Goal: Communication & Community: Participate in discussion

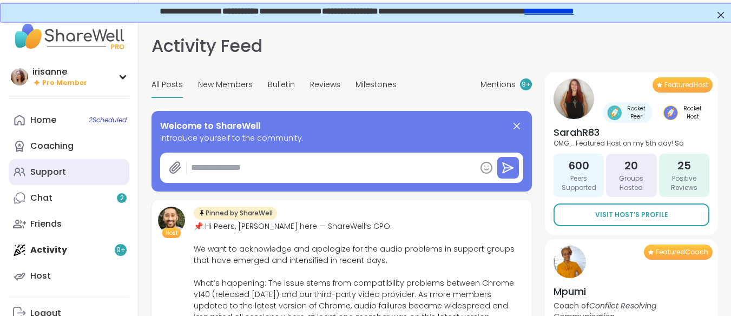
click at [104, 177] on link "Support" at bounding box center [69, 172] width 121 height 26
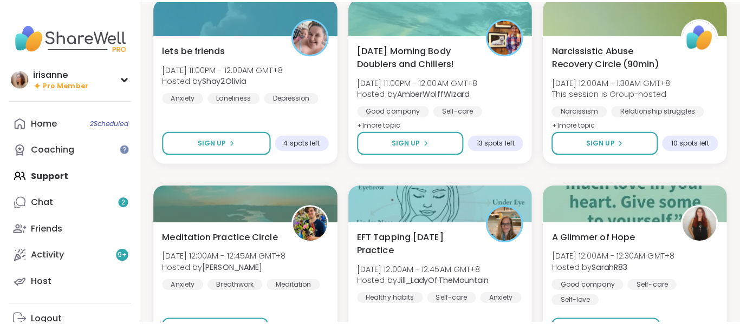
scroll to position [545, 0]
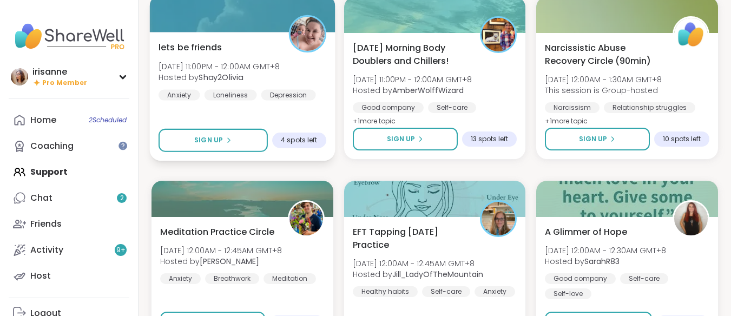
click at [283, 110] on div "lets be friends Thu, Sep 11 | 11:00PM - 12:00AM GMT+8 Hosted by Shay2Olivia Anx…" at bounding box center [242, 96] width 185 height 129
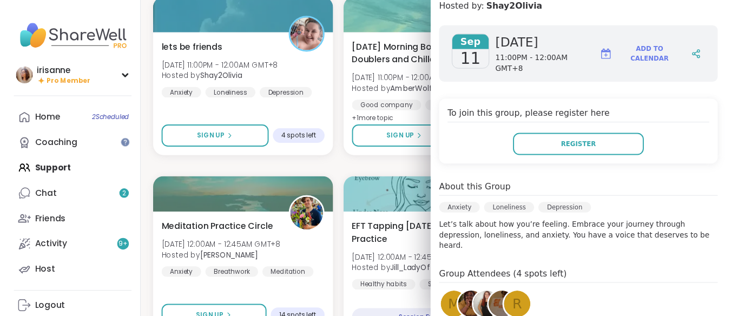
scroll to position [133, 0]
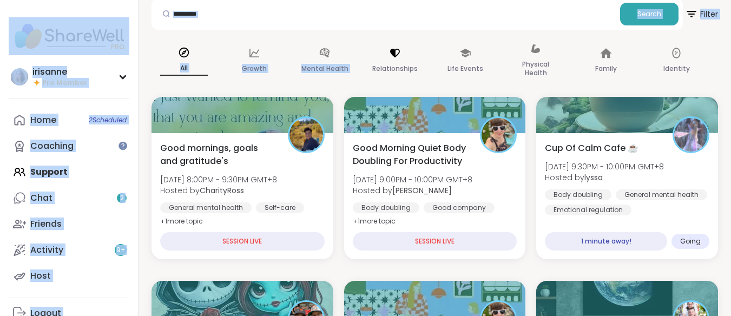
scroll to position [0, 0]
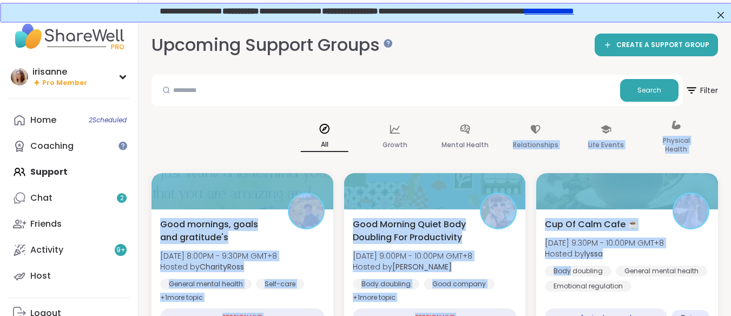
drag, startPoint x: 407, startPoint y: 36, endPoint x: 639, endPoint y: 350, distance: 390.6
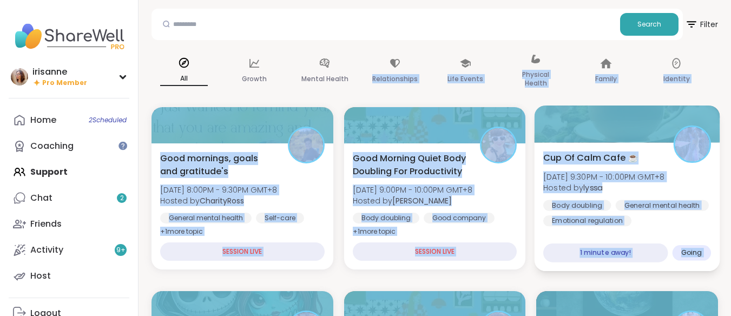
click at [665, 214] on div "Body doubling General mental health Emotional regulation" at bounding box center [628, 213] width 168 height 27
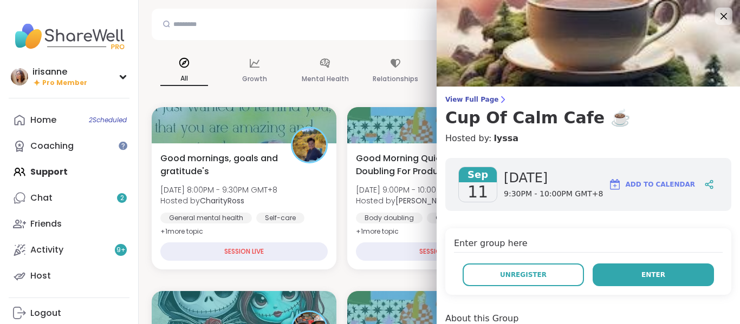
click at [627, 274] on button "Enter" at bounding box center [652, 275] width 121 height 23
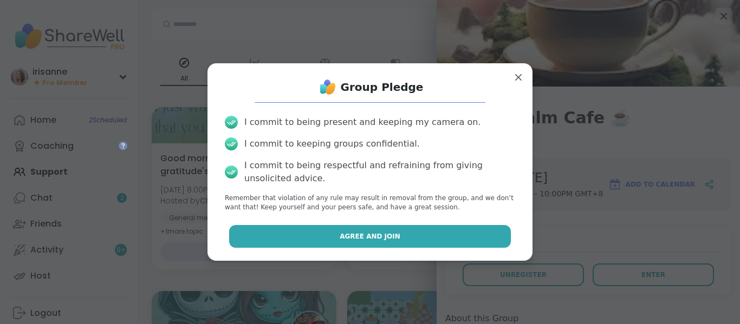
click at [453, 228] on button "Agree and Join" at bounding box center [370, 236] width 282 height 23
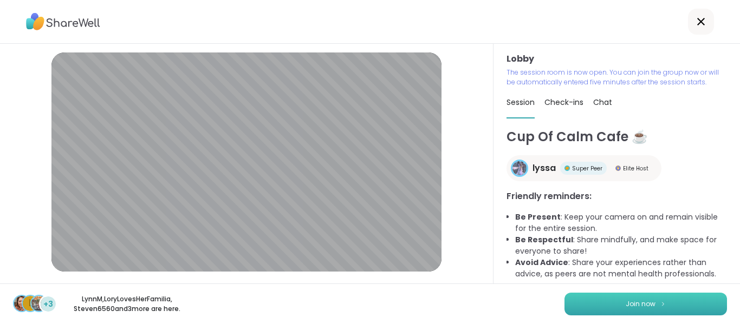
click at [675, 303] on button "Join now" at bounding box center [645, 304] width 162 height 23
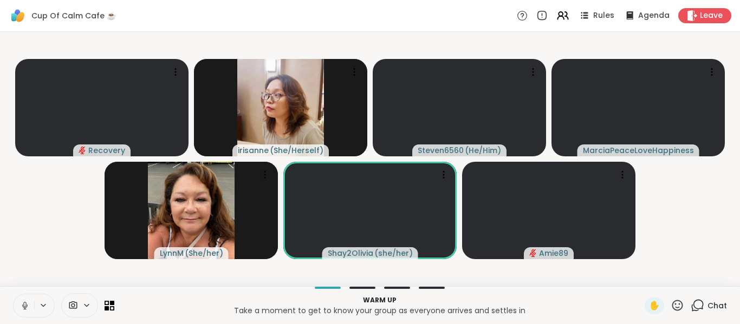
click at [20, 305] on icon at bounding box center [25, 306] width 10 height 10
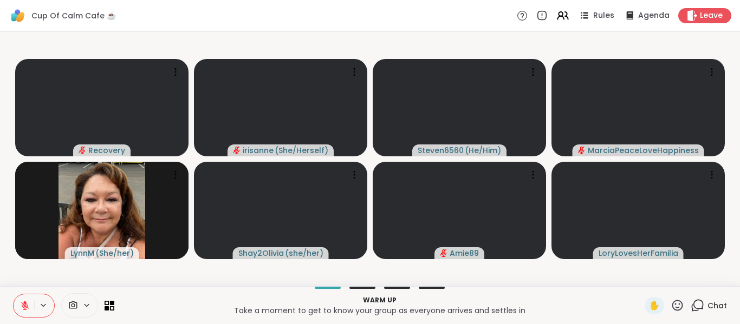
click at [20, 305] on icon at bounding box center [25, 306] width 10 height 10
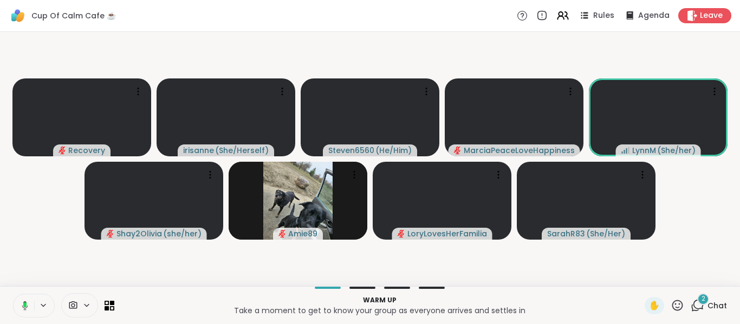
click at [17, 295] on button at bounding box center [23, 306] width 22 height 23
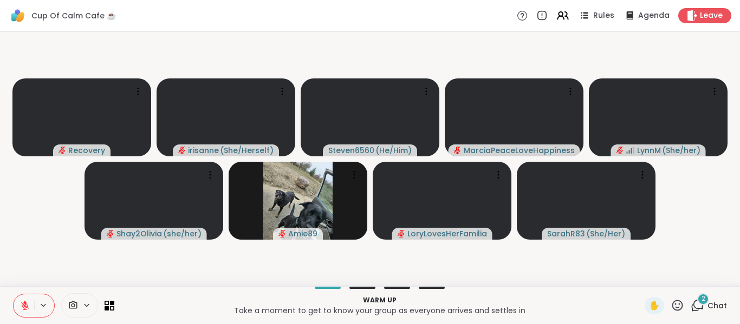
click at [27, 307] on icon at bounding box center [25, 306] width 8 height 8
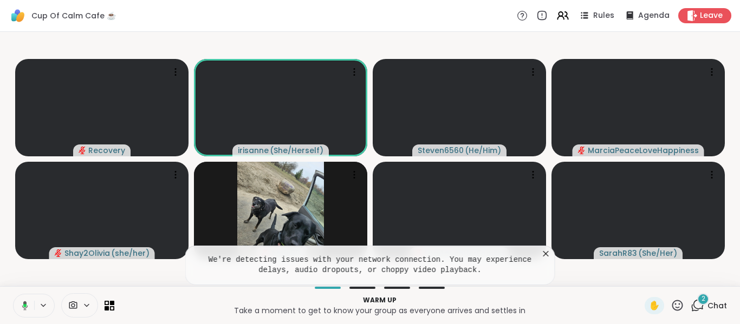
click at [550, 252] on icon at bounding box center [545, 254] width 11 height 11
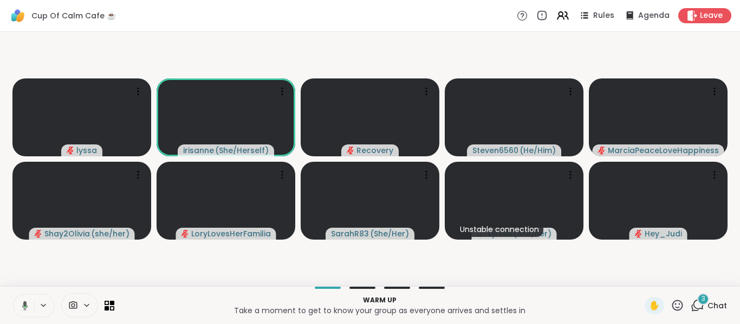
click at [691, 309] on icon at bounding box center [694, 308] width 7 height 7
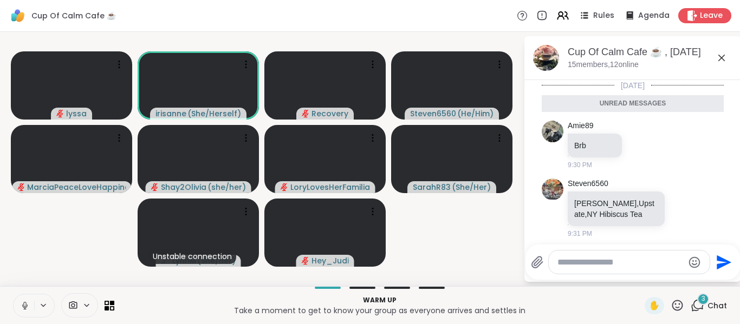
scroll to position [95, 0]
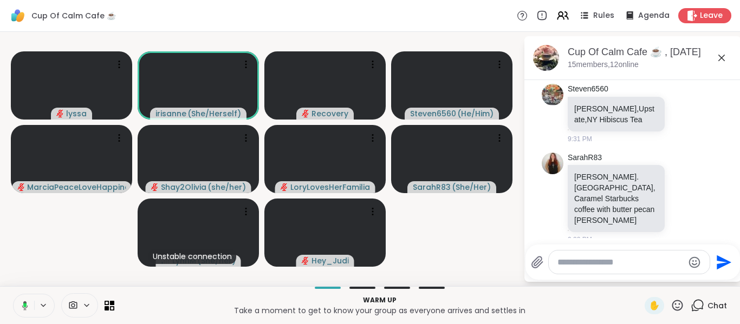
click at [720, 52] on icon at bounding box center [721, 57] width 13 height 13
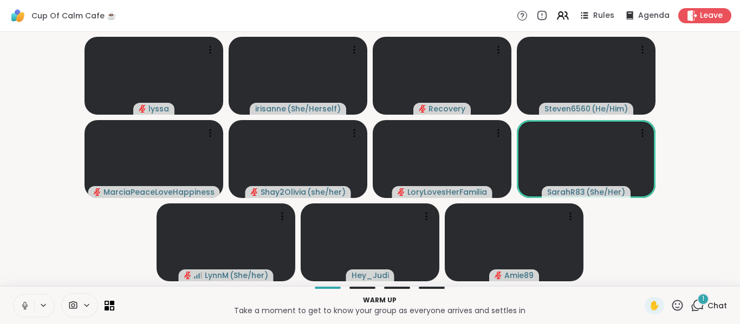
click at [690, 300] on icon at bounding box center [697, 306] width 14 height 14
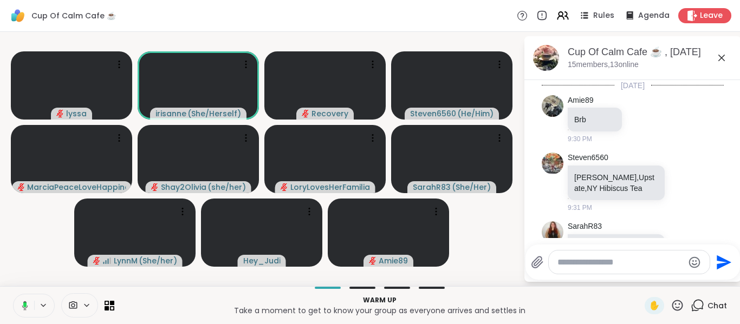
scroll to position [174, 0]
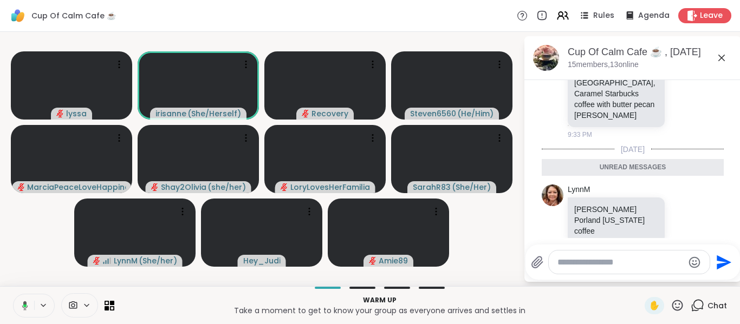
click at [623, 273] on div at bounding box center [628, 262] width 161 height 23
click at [626, 270] on div at bounding box center [628, 262] width 161 height 23
click at [635, 256] on div at bounding box center [628, 262] width 161 height 23
click at [630, 262] on textarea "Type your message" at bounding box center [620, 262] width 126 height 11
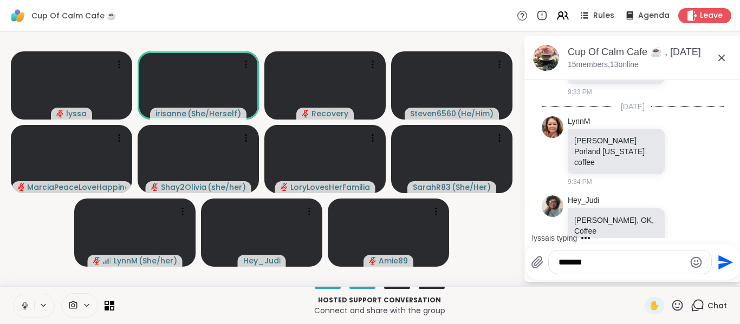
scroll to position [462, 0]
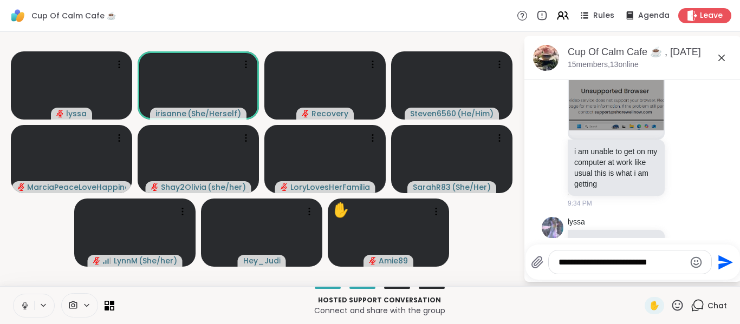
type textarea "**********"
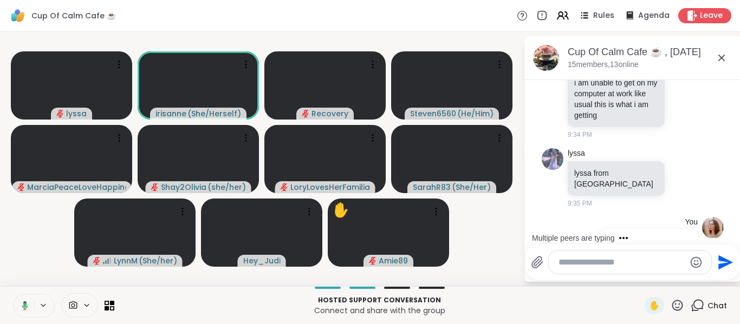
click at [715, 58] on icon at bounding box center [721, 57] width 13 height 13
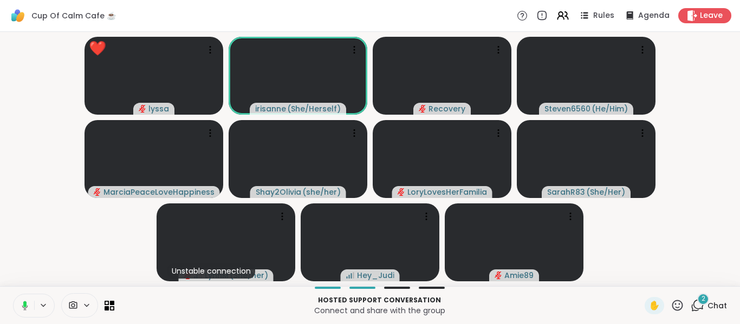
click at [677, 250] on video-player-container "❤️ lyssa ❤️ ❤️ ❤️ ❤️ ❤️ ❤️ ❤️ ❤️ ❤️ ❤️ ❤️ ❤️ ❤️ ❤️ ❤️ ❤️ irisanne ( She/Herself…" at bounding box center [369, 159] width 727 height 246
click at [86, 227] on video-player-container "lyssa irisanne ( She/Herself ) Recovery Steven6560 ( He/Him ) MarciaPeaceLoveHa…" at bounding box center [369, 159] width 727 height 246
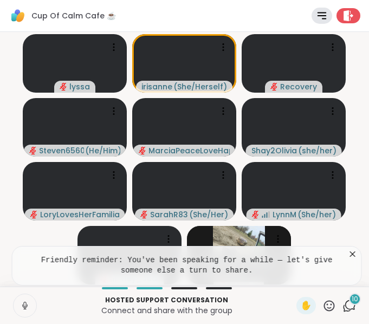
click at [348, 258] on icon at bounding box center [352, 254] width 11 height 11
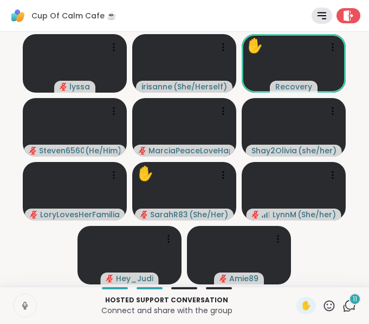
click at [36, 296] on button at bounding box center [25, 305] width 23 height 23
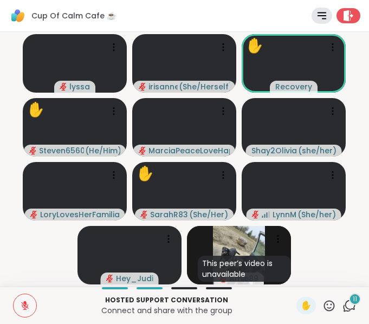
click at [36, 296] on button at bounding box center [25, 305] width 23 height 23
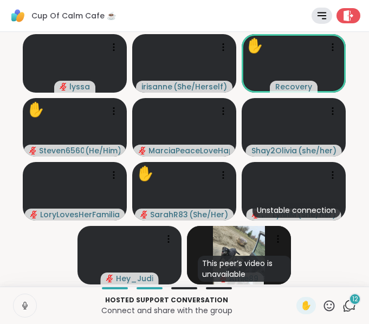
click at [36, 296] on button at bounding box center [25, 305] width 23 height 23
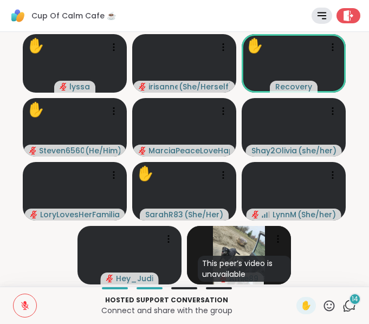
click at [36, 296] on button at bounding box center [25, 305] width 23 height 23
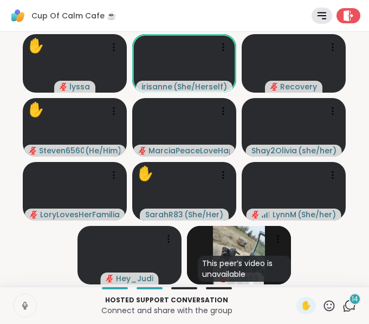
click at [36, 296] on button at bounding box center [25, 305] width 23 height 23
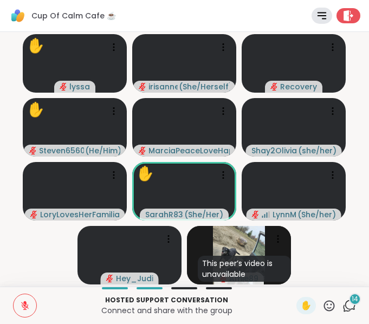
click at [36, 296] on button at bounding box center [25, 305] width 23 height 23
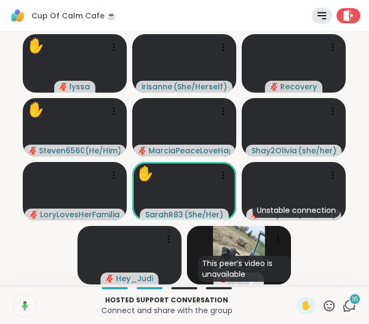
click at [36, 296] on button at bounding box center [24, 305] width 24 height 23
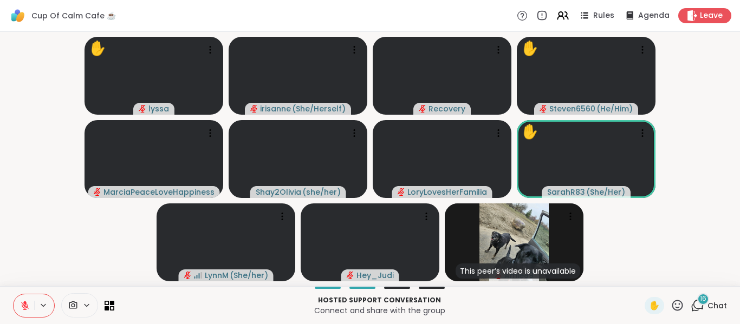
click at [3, 121] on div "✋ lyssa irisanne ( She/Herself ) Recovery ✋ Steven6560 ( He/Him ) MarciaPeaceLo…" at bounding box center [370, 159] width 740 height 254
click at [58, 193] on video-player-container "✋ lyssa irisanne ( She/Herself ) Recovery ✋ Steven6560 ( He/Him ) MarciaPeaceLo…" at bounding box center [369, 159] width 727 height 246
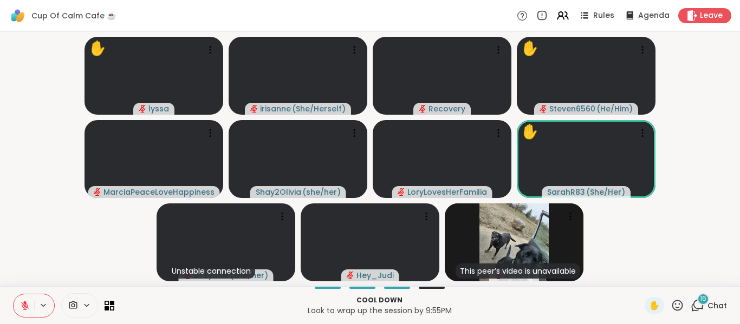
click at [27, 302] on icon at bounding box center [25, 306] width 10 height 10
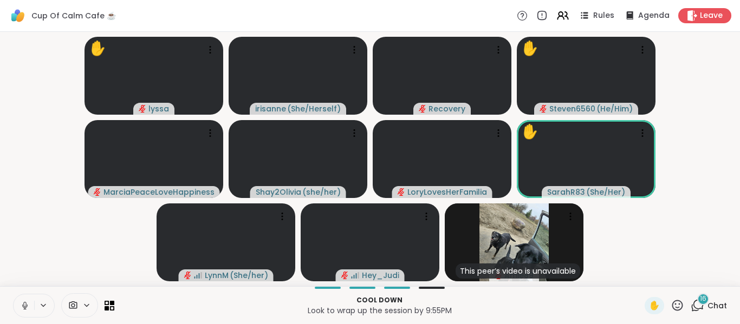
drag, startPoint x: 27, startPoint y: 302, endPoint x: 16, endPoint y: 282, distance: 23.0
click at [16, 282] on div "Cup Of Calm Cafe ☕️ Rules Agenda Leave ✋ lyssa irisanne ( She/Herself ) Recover…" at bounding box center [370, 162] width 740 height 324
click at [25, 309] on icon at bounding box center [25, 306] width 10 height 10
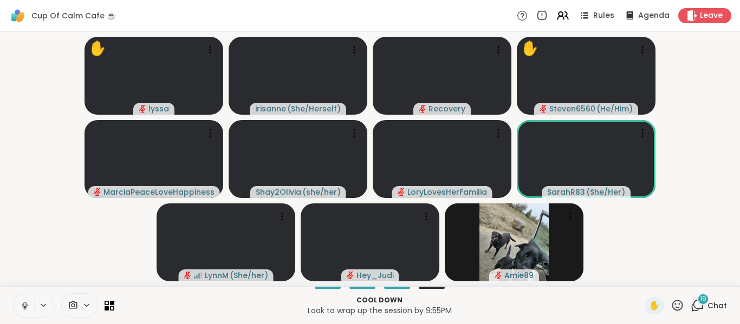
click at [25, 309] on icon at bounding box center [25, 306] width 10 height 10
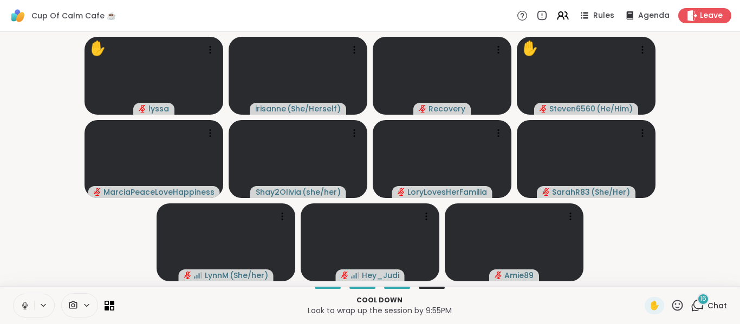
click at [25, 309] on icon at bounding box center [25, 306] width 10 height 10
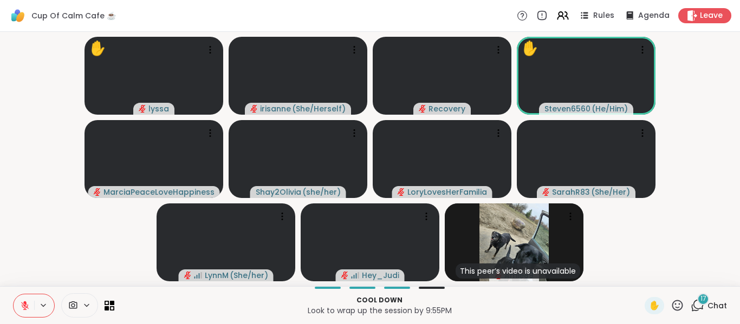
click at [25, 309] on icon at bounding box center [25, 306] width 10 height 10
click at [25, 308] on icon at bounding box center [25, 306] width 10 height 10
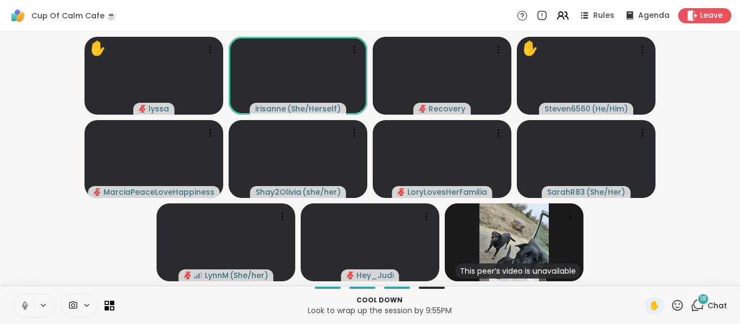
click at [25, 308] on icon at bounding box center [24, 305] width 5 height 3
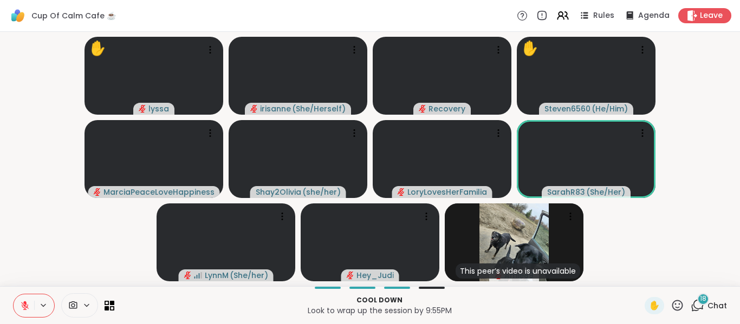
click at [25, 308] on icon at bounding box center [25, 306] width 10 height 10
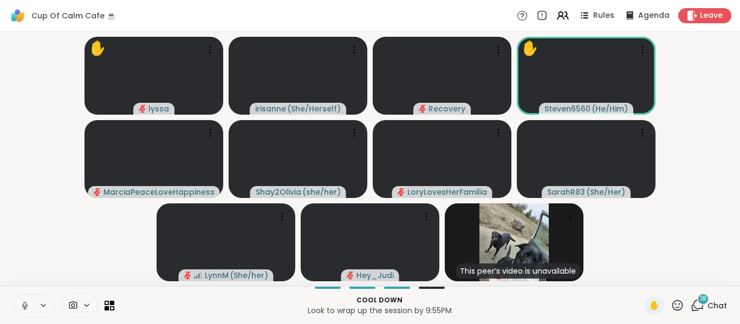
click at [25, 308] on icon at bounding box center [24, 305] width 5 height 3
click at [25, 308] on icon at bounding box center [25, 306] width 10 height 10
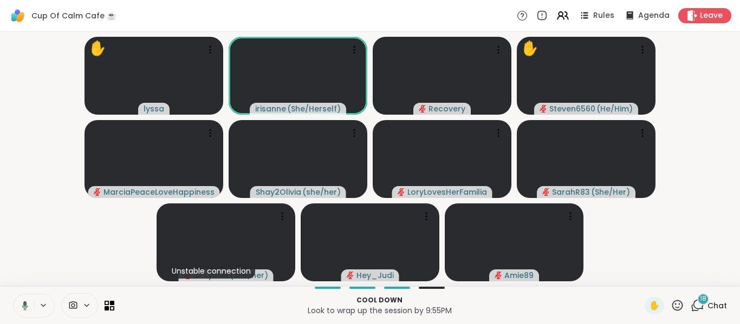
click at [25, 308] on icon at bounding box center [23, 306] width 10 height 10
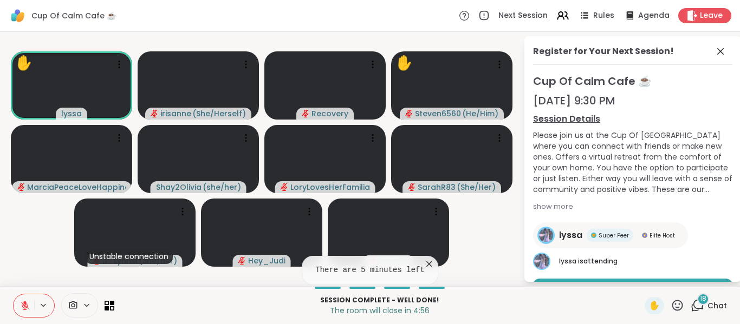
click at [423, 265] on icon at bounding box center [428, 264] width 11 height 11
click at [714, 45] on span at bounding box center [721, 51] width 15 height 13
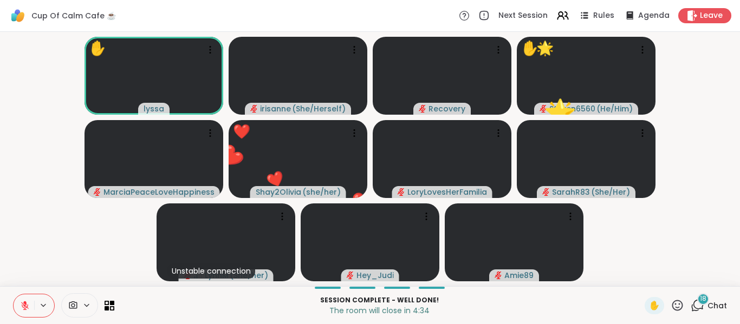
click at [48, 217] on video-player-container "✋ lyssa irisanne ( She/Herself ) Recovery ✋ 🌟 Steven6560 ( He/Him ) 🌟 🌟 🌟 🌟 🌟 🌟…" at bounding box center [369, 159] width 727 height 246
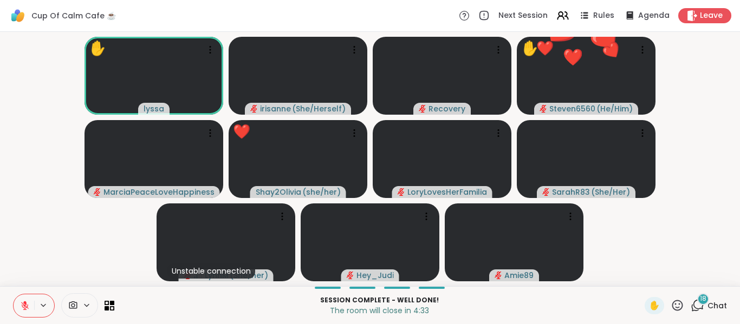
click at [48, 217] on video-player-container "✋ lyssa irisanne ( She/Herself ) Recovery ✋ ❤️ Steven6560 ( He/Him ) 🌟 🌟 🌟 🌟 🌟 …" at bounding box center [369, 159] width 727 height 246
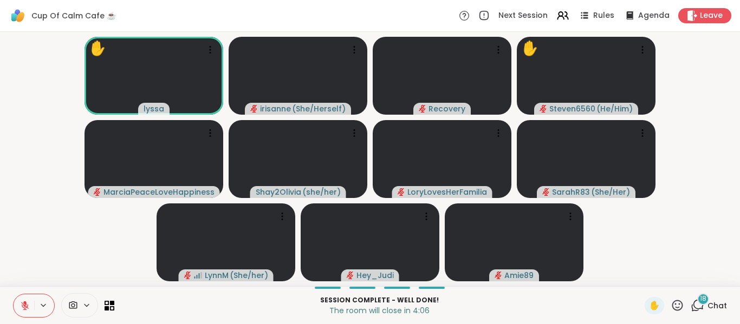
click at [27, 309] on icon at bounding box center [25, 306] width 10 height 10
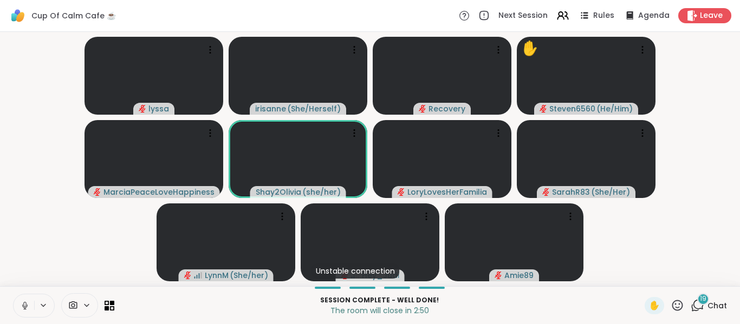
click at [27, 309] on icon at bounding box center [25, 306] width 10 height 10
drag, startPoint x: 27, startPoint y: 309, endPoint x: 22, endPoint y: 301, distance: 9.8
click at [22, 301] on icon at bounding box center [25, 306] width 10 height 10
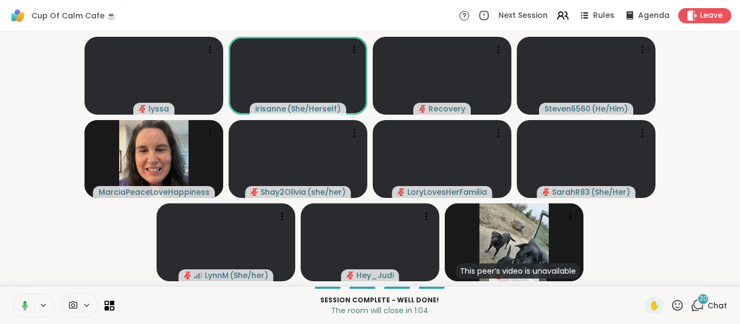
click at [21, 299] on button at bounding box center [23, 306] width 22 height 23
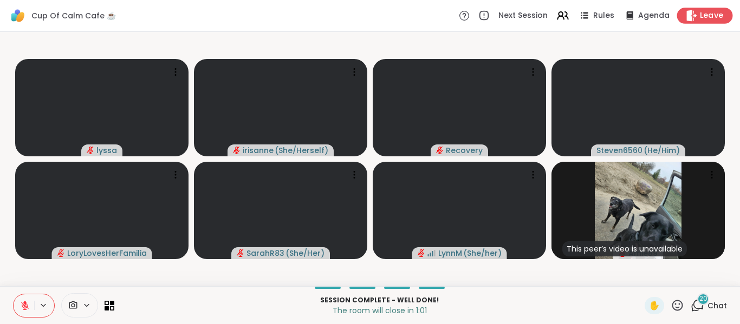
click at [685, 13] on icon at bounding box center [690, 15] width 11 height 11
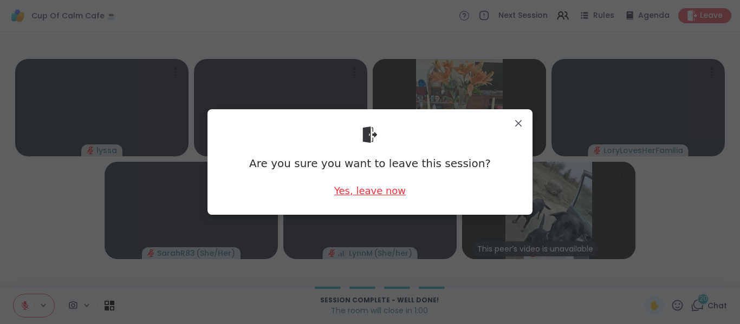
click at [393, 194] on div "Yes, leave now" at bounding box center [369, 191] width 71 height 14
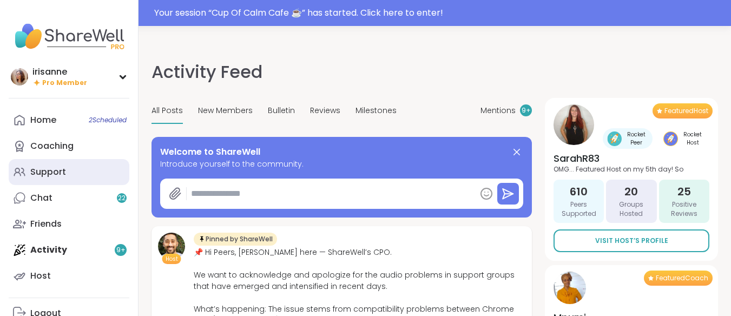
click at [68, 168] on link "Support" at bounding box center [69, 172] width 121 height 26
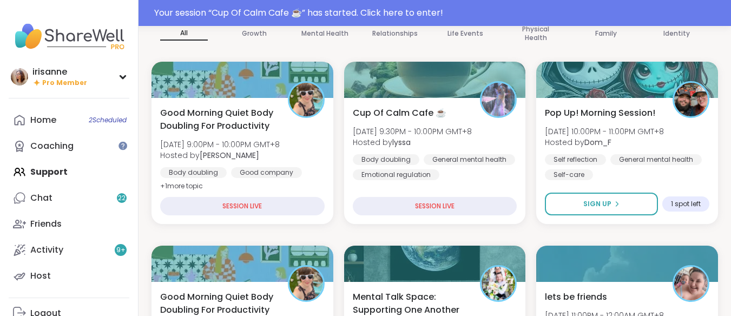
scroll to position [138, 0]
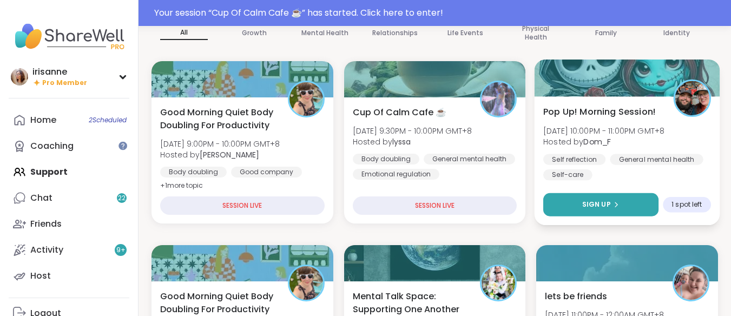
click at [586, 201] on span "Sign Up" at bounding box center [597, 205] width 29 height 10
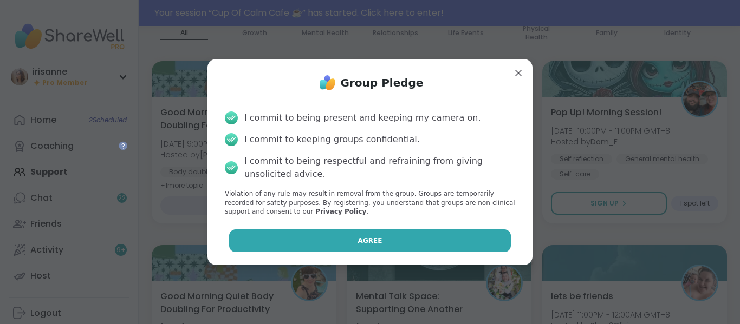
click at [387, 237] on button "Agree" at bounding box center [370, 241] width 282 height 23
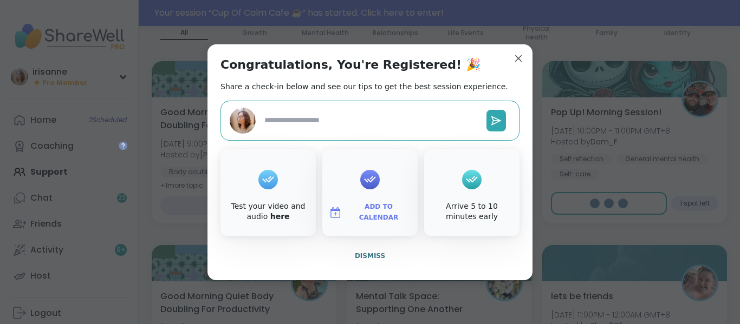
type textarea "*"
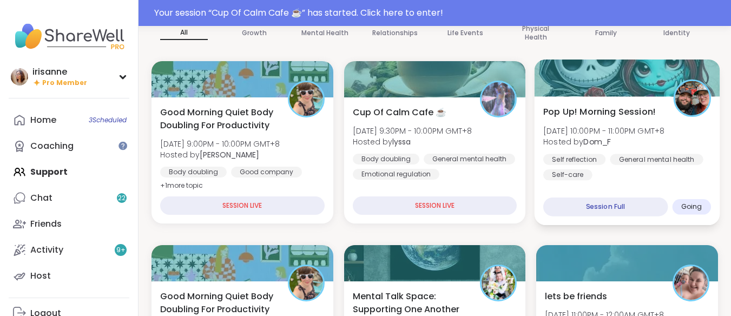
click at [635, 139] on span "Hosted by Dom_F" at bounding box center [604, 141] width 121 height 11
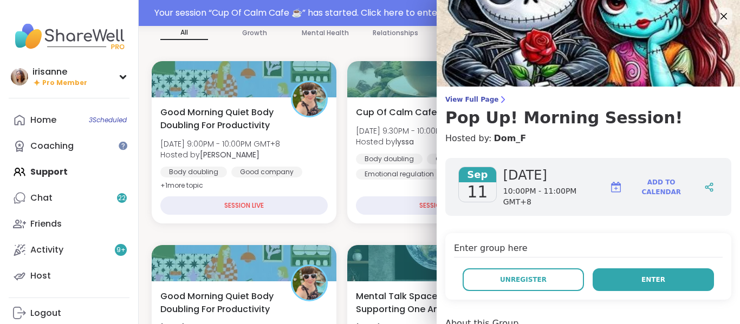
click at [641, 275] on span "Enter" at bounding box center [653, 280] width 24 height 10
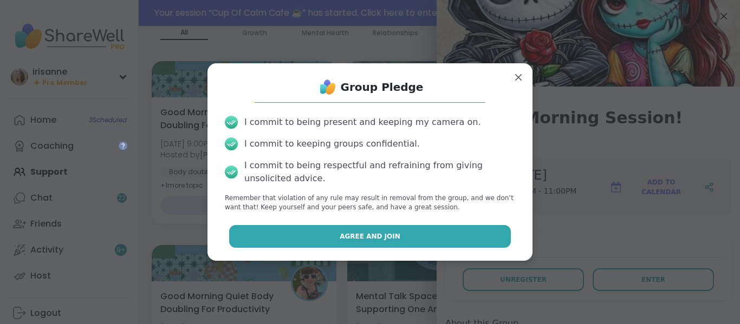
click at [436, 244] on button "Agree and Join" at bounding box center [370, 236] width 282 height 23
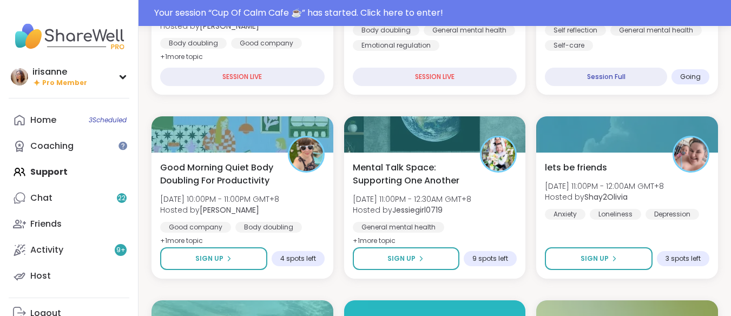
scroll to position [266, 0]
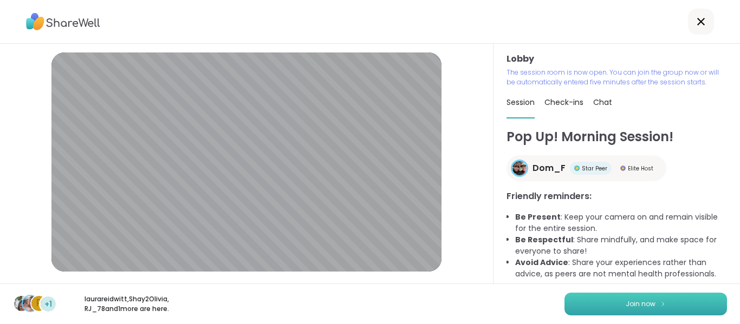
click at [662, 312] on button "Join now" at bounding box center [645, 304] width 162 height 23
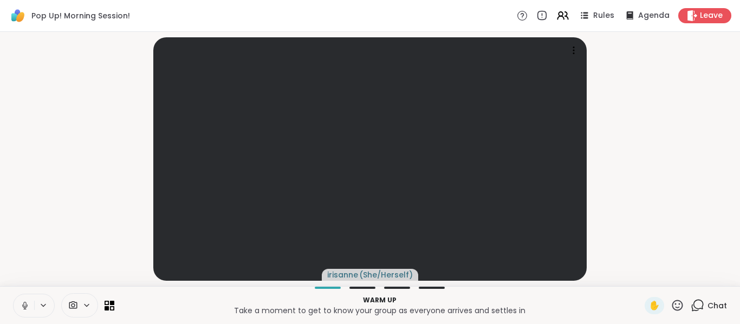
click at [20, 310] on icon at bounding box center [25, 306] width 10 height 10
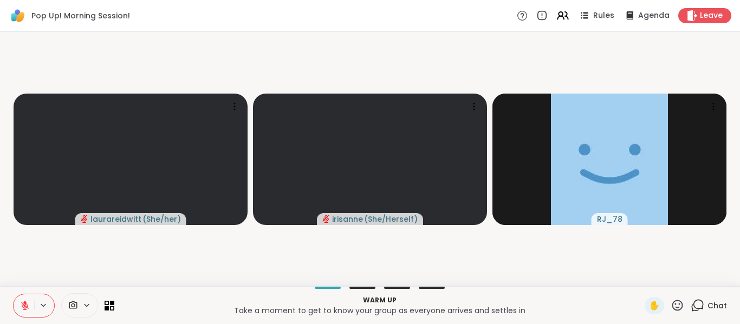
click at [20, 310] on icon at bounding box center [25, 306] width 10 height 10
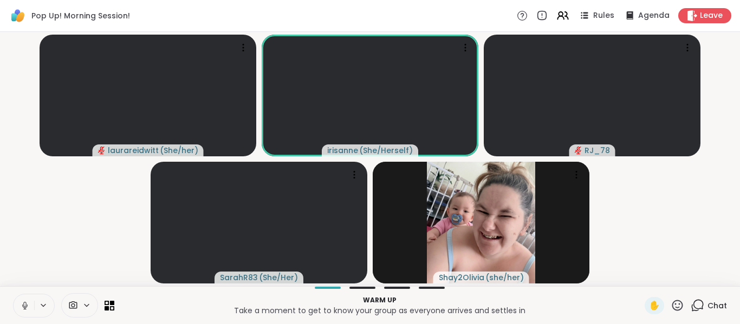
click at [20, 310] on icon at bounding box center [25, 306] width 10 height 10
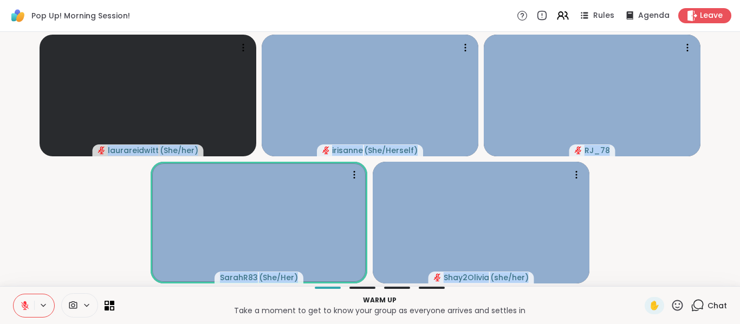
drag, startPoint x: 40, startPoint y: 251, endPoint x: 19, endPoint y: 310, distance: 62.2
click at [19, 310] on div "Pop Up! Morning Session! Rules Agenda Leave laurareidwitt ( She/her ) irisanne …" at bounding box center [370, 162] width 740 height 324
click at [19, 310] on button at bounding box center [24, 306] width 21 height 23
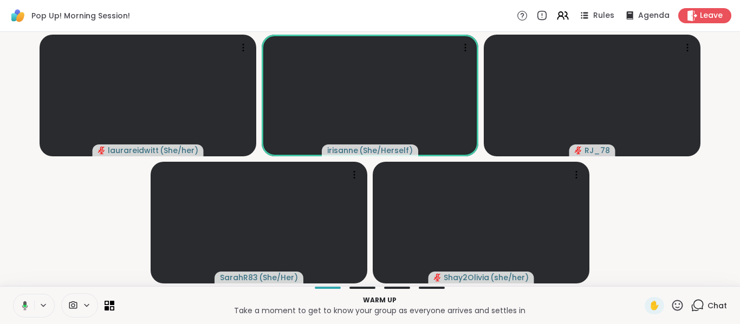
click at [79, 244] on video-player-container "laurareidwitt ( She/her ) irisanne ( She/Herself ) RJ_78 SarahR83 ( She/Her ) S…" at bounding box center [369, 159] width 727 height 246
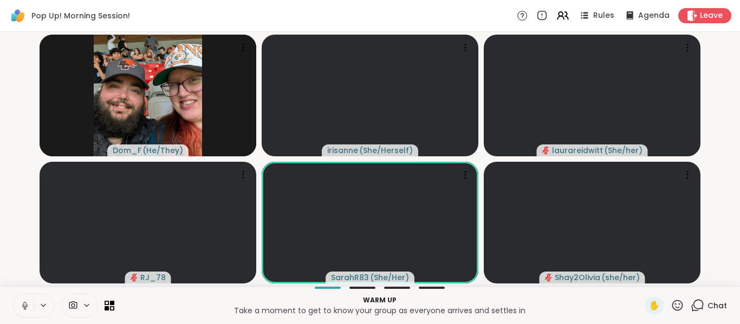
click at [22, 299] on button at bounding box center [24, 306] width 21 height 23
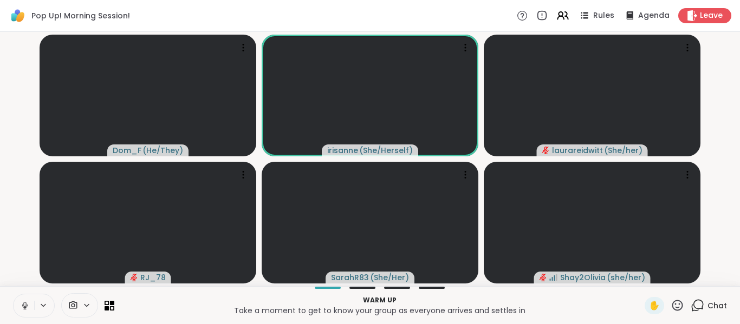
click at [22, 299] on button at bounding box center [24, 306] width 21 height 23
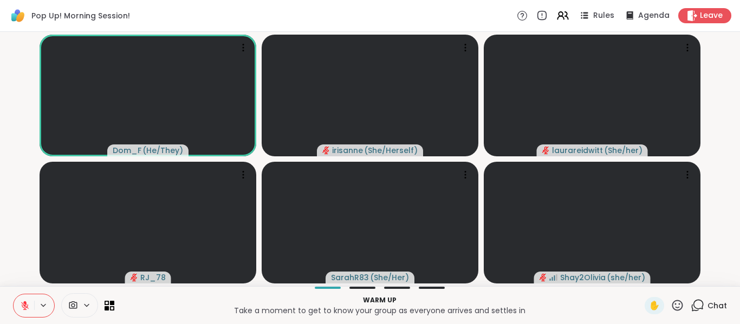
click at [22, 299] on button at bounding box center [24, 306] width 21 height 23
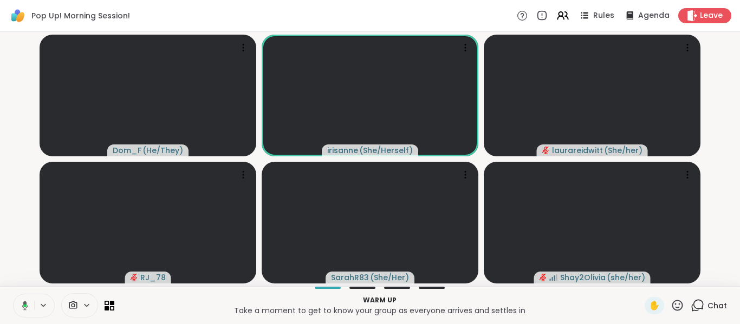
click at [19, 298] on button at bounding box center [23, 306] width 22 height 23
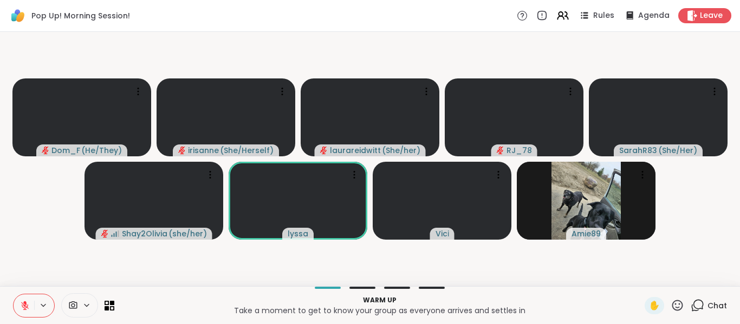
click at [25, 316] on button at bounding box center [24, 306] width 21 height 23
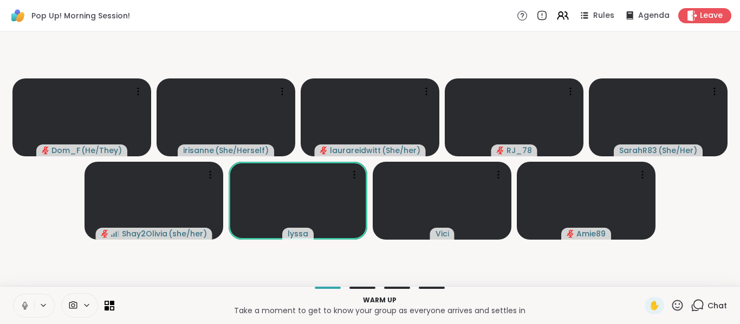
click at [25, 316] on button at bounding box center [24, 306] width 21 height 23
click at [28, 302] on icon at bounding box center [25, 306] width 10 height 10
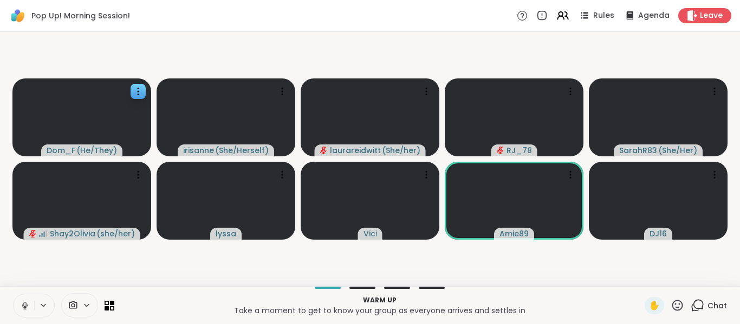
click at [48, 114] on video at bounding box center [81, 118] width 139 height 78
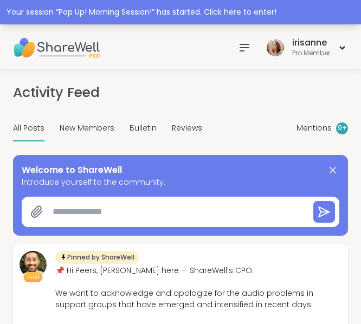
type textarea "*"
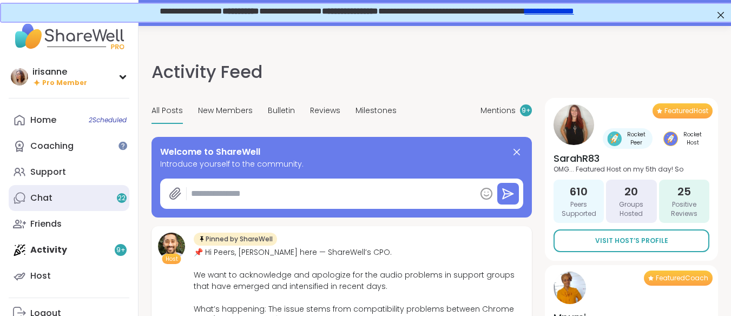
click at [84, 197] on link "Chat 22" at bounding box center [69, 198] width 121 height 26
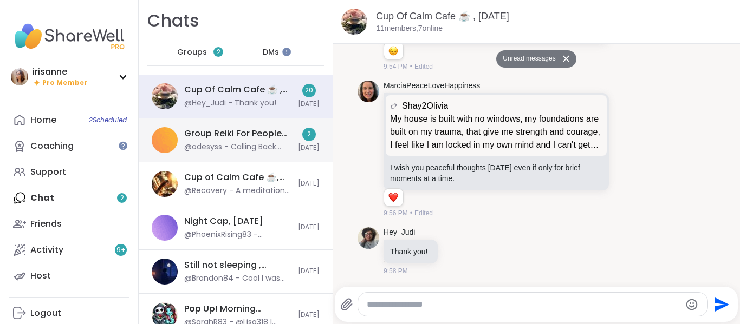
click at [221, 154] on div "Group Reiki For People Pleasers Who Are Exhausted, Sep 11 @odesyss - Calling Ba…" at bounding box center [236, 141] width 194 height 44
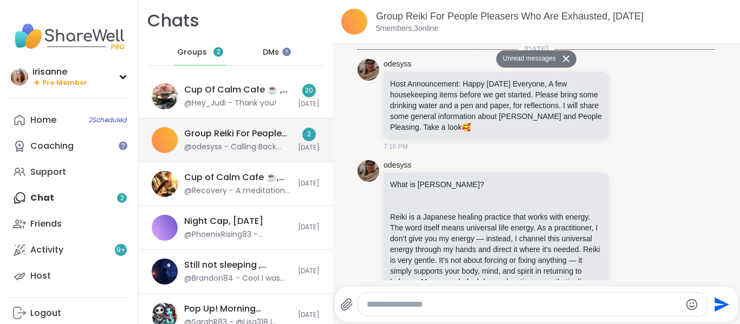
scroll to position [3591, 0]
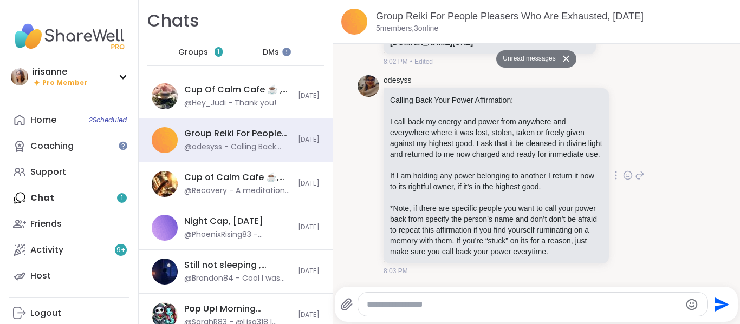
click at [360, 174] on icon at bounding box center [629, 174] width 0 height 0
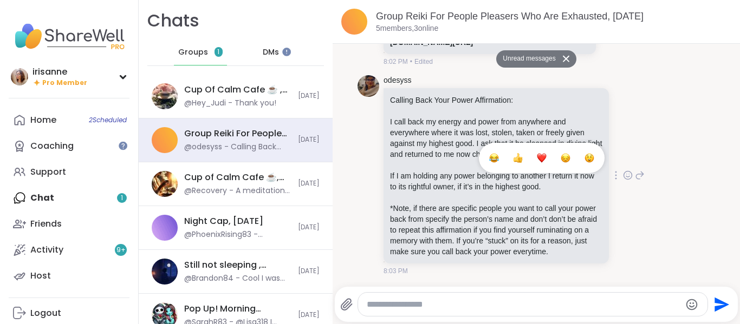
click at [360, 153] on div "Select Reaction: Heart" at bounding box center [542, 158] width 10 height 10
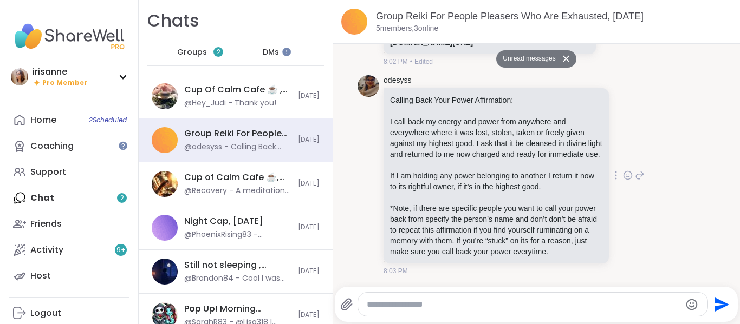
scroll to position [3607, 0]
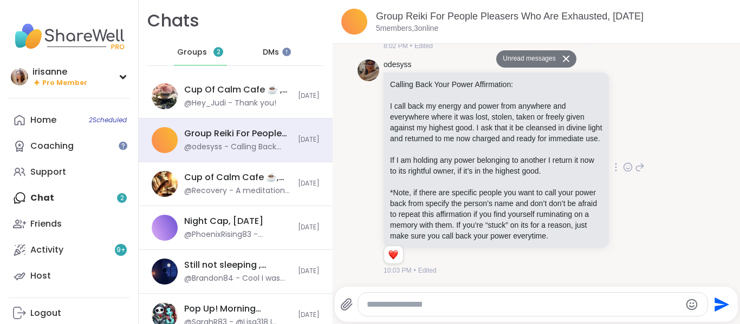
click at [360, 308] on textarea "Type your message" at bounding box center [524, 304] width 314 height 11
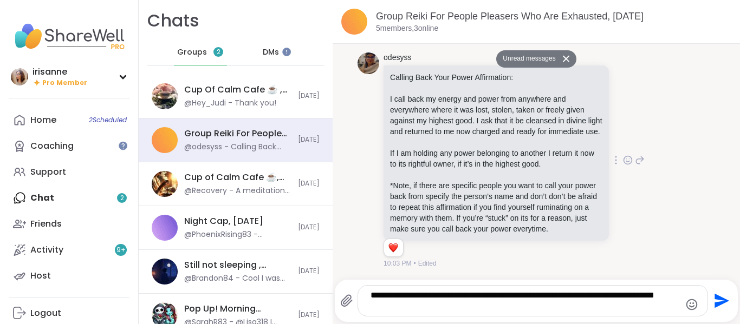
type textarea "**********"
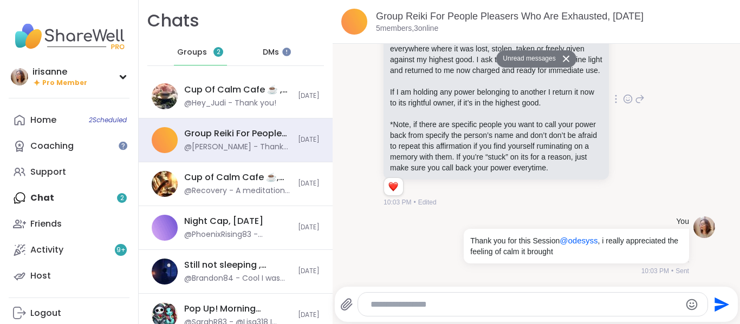
scroll to position [3649, 0]
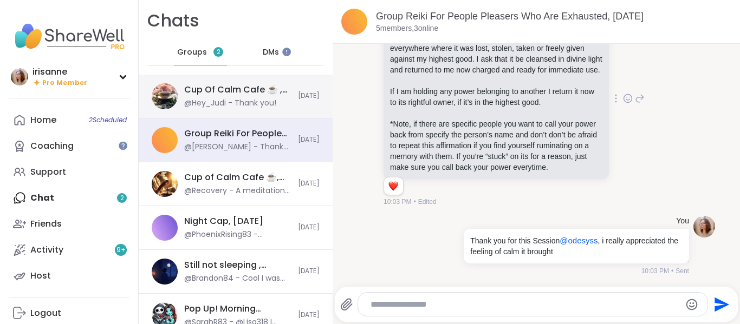
click at [256, 104] on div "@Hey_Judi - Thank you!" at bounding box center [230, 103] width 92 height 11
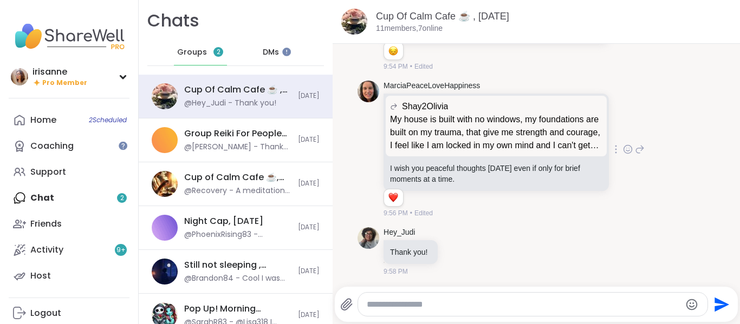
scroll to position [2686, 0]
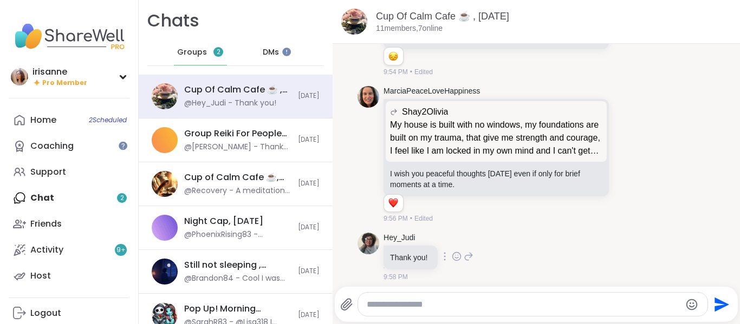
click at [360, 257] on icon at bounding box center [457, 257] width 8 height 8
click at [360, 236] on div "Select Reaction: Heart" at bounding box center [457, 239] width 10 height 10
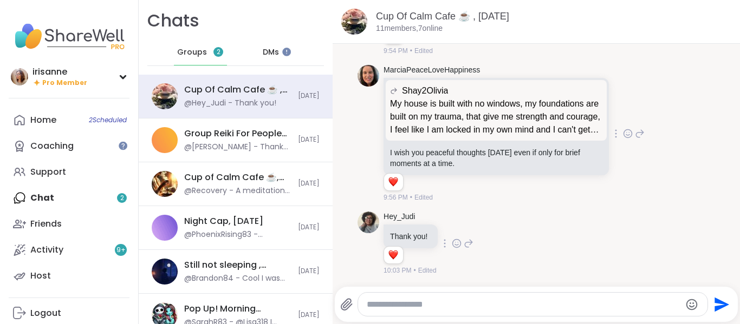
click at [360, 134] on icon at bounding box center [628, 133] width 10 height 11
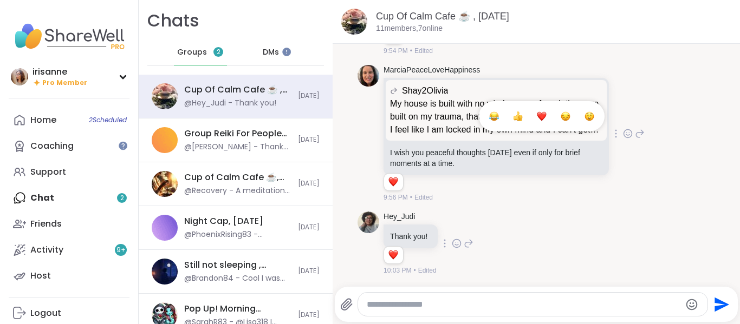
click at [360, 118] on div "Select Reaction: Heart" at bounding box center [542, 117] width 10 height 10
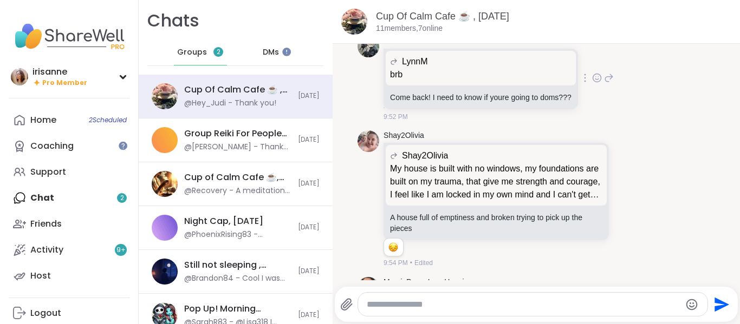
scroll to position [2495, 0]
click at [360, 206] on div "Shay2Olivia Shay2Olivia My house is built with no windows, my foundations are b…" at bounding box center [513, 199] width 261 height 138
click at [360, 202] on icon at bounding box center [628, 198] width 10 height 11
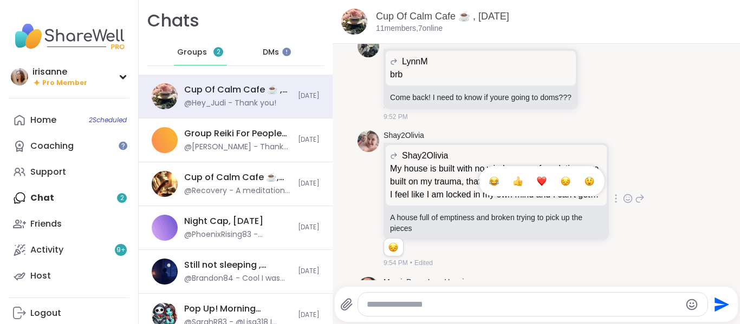
click at [360, 185] on div "Select Reaction: Heart" at bounding box center [542, 181] width 10 height 10
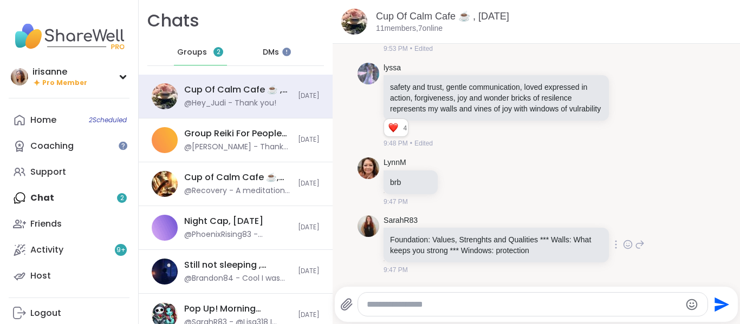
scroll to position [2247, 0]
click at [360, 250] on icon at bounding box center [628, 245] width 10 height 11
click at [360, 228] on div "Select Reaction: Heart" at bounding box center [542, 228] width 10 height 10
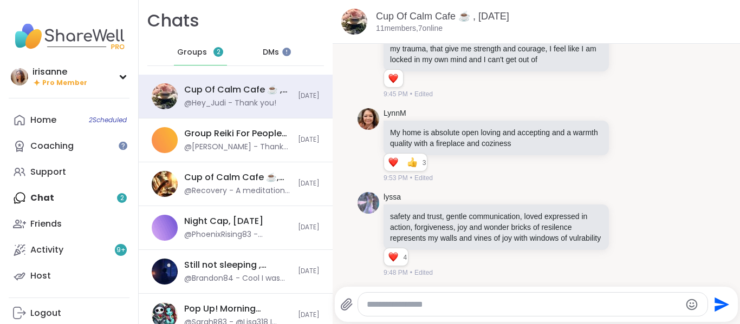
scroll to position [2117, 0]
click at [360, 139] on div at bounding box center [616, 145] width 10 height 13
click at [360, 140] on icon at bounding box center [628, 145] width 10 height 11
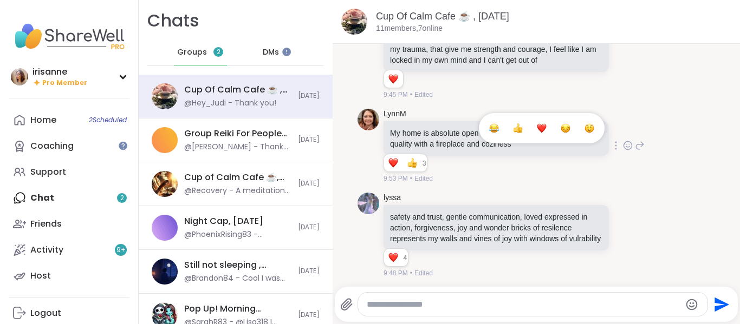
click at [360, 121] on button "Select Reaction: Heart" at bounding box center [542, 128] width 22 height 22
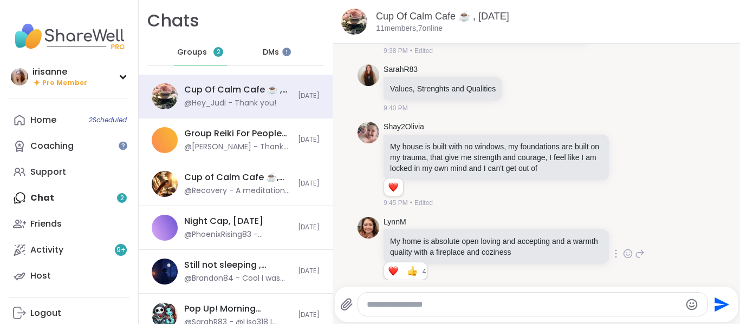
scroll to position [2009, 0]
click at [360, 160] on icon at bounding box center [628, 165] width 10 height 11
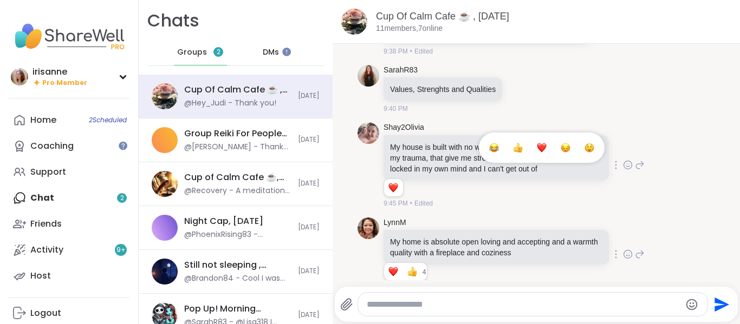
click at [360, 140] on button "Select Reaction: Heart" at bounding box center [542, 148] width 22 height 22
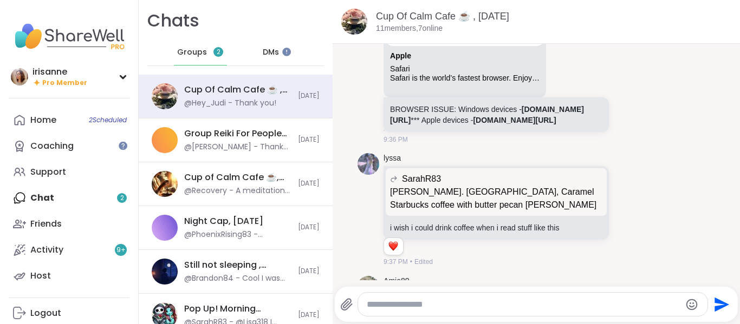
scroll to position [1362, 0]
click at [360, 187] on p "Sarah. Toronto, Caramel Starbucks coffee with butter pecan creamer" at bounding box center [496, 200] width 212 height 26
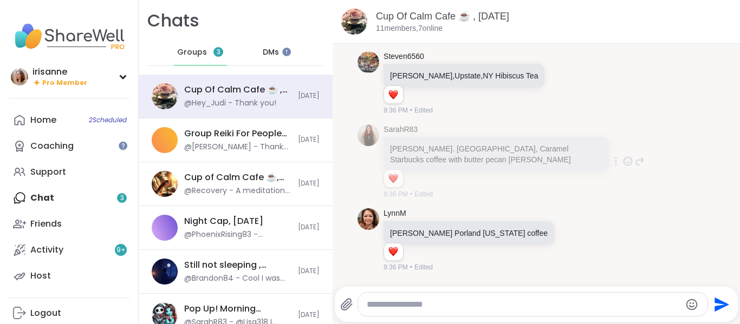
click at [360, 160] on icon at bounding box center [628, 161] width 10 height 11
click at [360, 144] on div "Select Reaction: Thumbs up" at bounding box center [518, 144] width 10 height 10
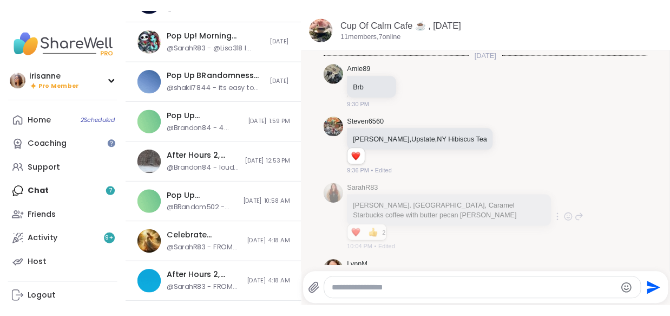
scroll to position [452, 0]
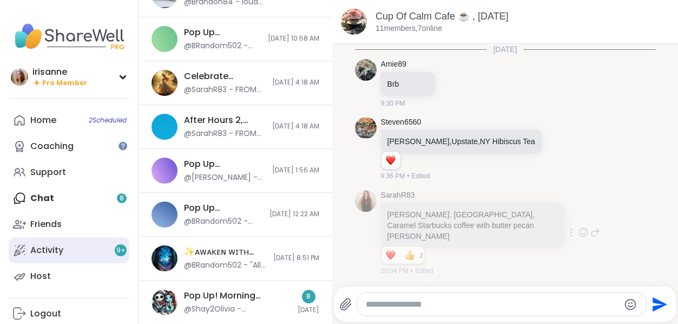
click at [86, 259] on link "Activity 9 +" at bounding box center [69, 250] width 121 height 26
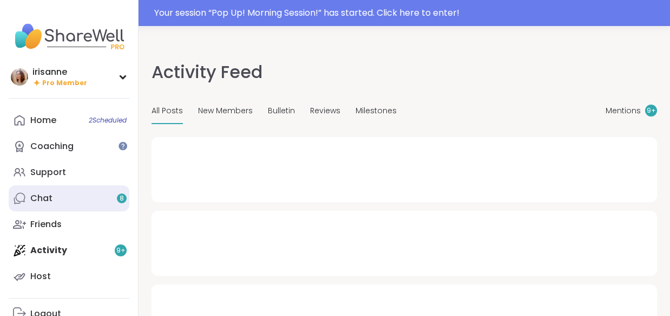
click at [118, 208] on link "Chat 8" at bounding box center [69, 198] width 121 height 26
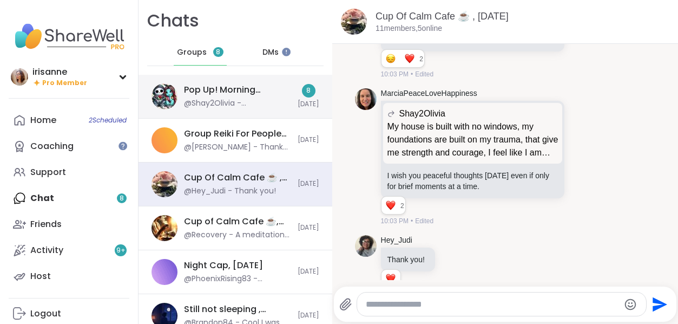
click at [263, 96] on div "Pop Up! Morning Session!, Sep 11 @Shay2Olivia - @laurareidwitt how are you" at bounding box center [237, 96] width 107 height 25
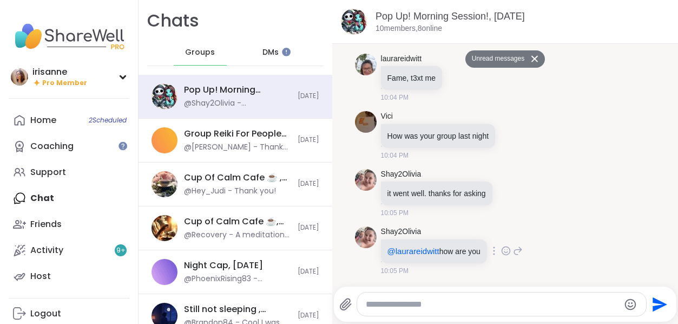
scroll to position [325, 0]
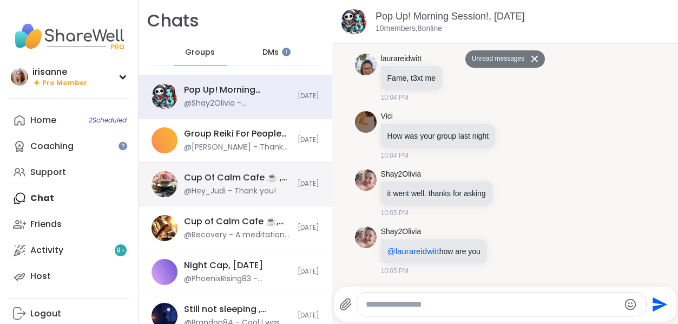
click at [217, 174] on div "Cup Of Calm Cafe ☕️ , Sep 11" at bounding box center [237, 178] width 107 height 12
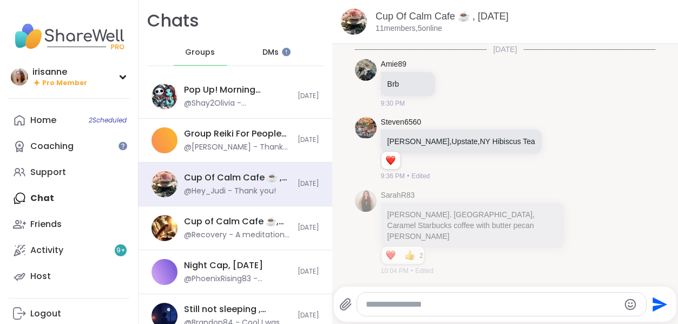
scroll to position [2800, 0]
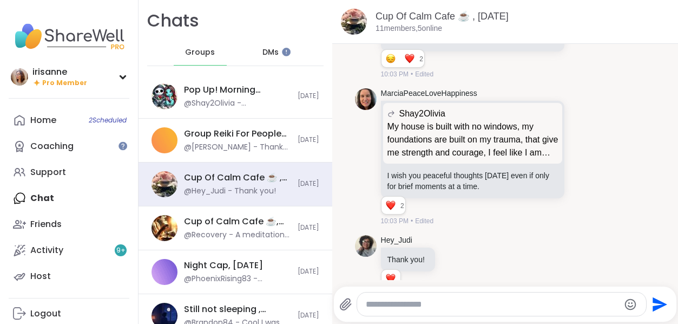
click at [360, 296] on div at bounding box center [501, 303] width 289 height 23
click at [360, 301] on textarea "Type your message" at bounding box center [492, 304] width 253 height 11
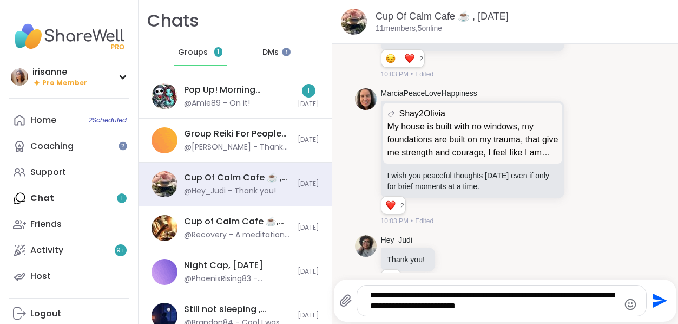
click at [360, 303] on textarea "**********" at bounding box center [493, 301] width 246 height 22
click at [360, 305] on textarea "**********" at bounding box center [493, 301] width 246 height 22
click at [360, 307] on textarea "**********" at bounding box center [493, 301] width 246 height 22
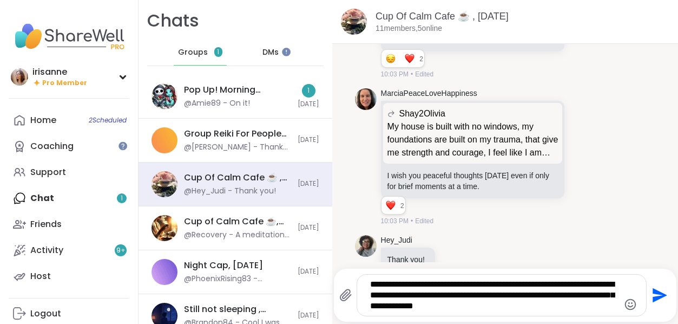
type textarea "**********"
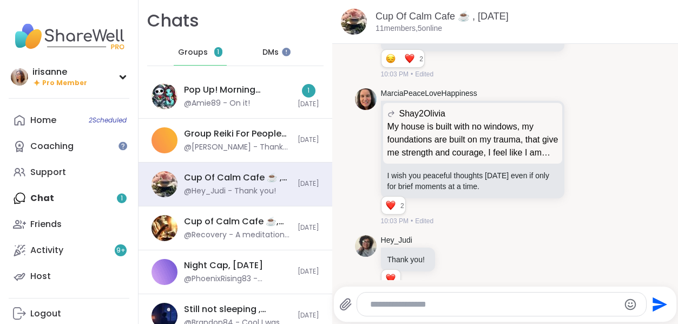
scroll to position [2889, 0]
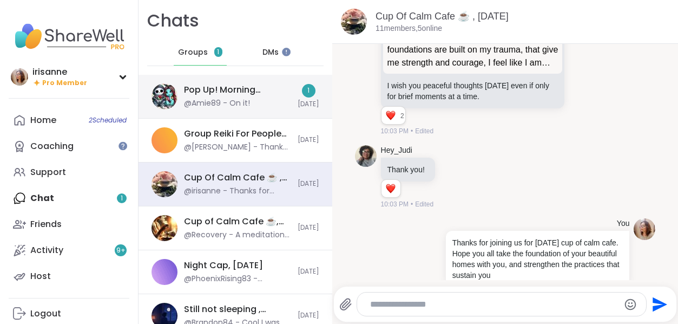
click at [236, 98] on div "@Amie89 - On it!" at bounding box center [217, 103] width 66 height 11
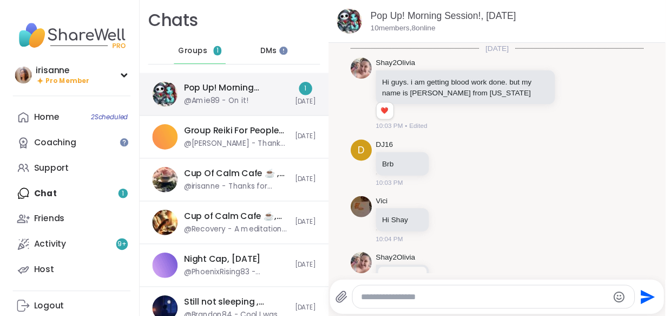
scroll to position [446, 0]
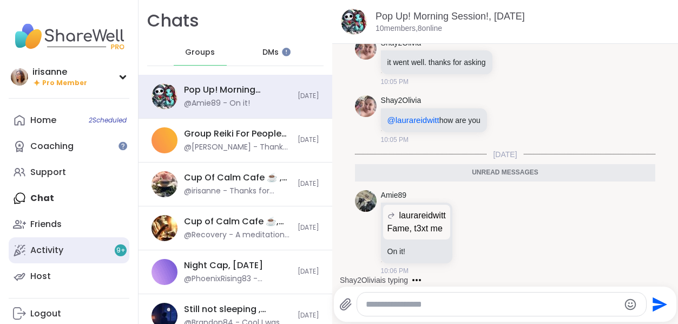
click at [61, 250] on div "Activity 9 +" at bounding box center [46, 250] width 33 height 12
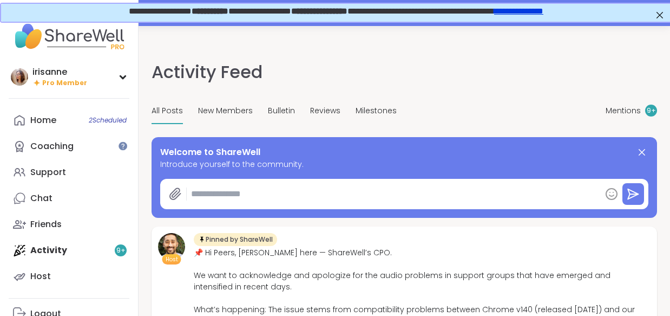
type textarea "*"
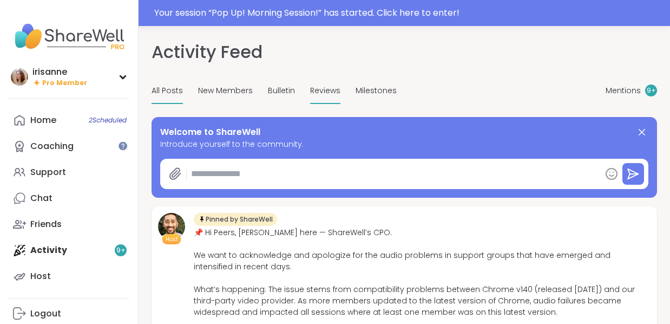
click at [324, 94] on span "Reviews" at bounding box center [325, 90] width 30 height 11
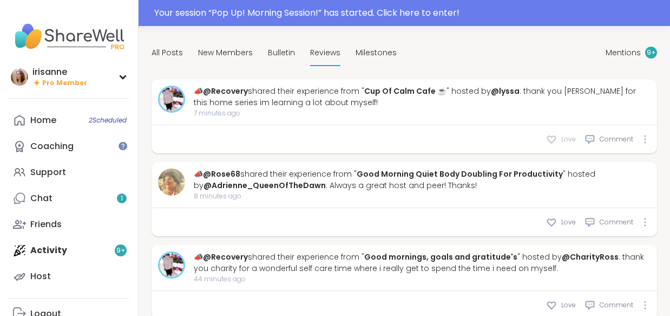
click at [360, 134] on div "Love" at bounding box center [561, 139] width 30 height 11
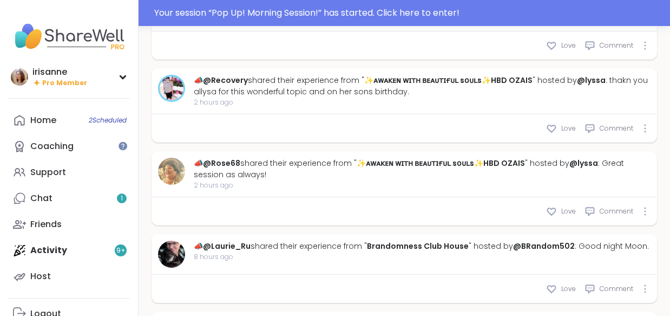
scroll to position [556, 0]
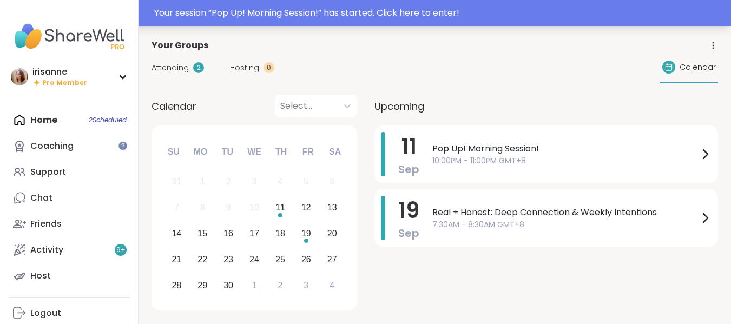
click at [645, 12] on div "Your session “ Pop Up! Morning Session! ” has started. Click here to enter!" at bounding box center [439, 12] width 571 height 13
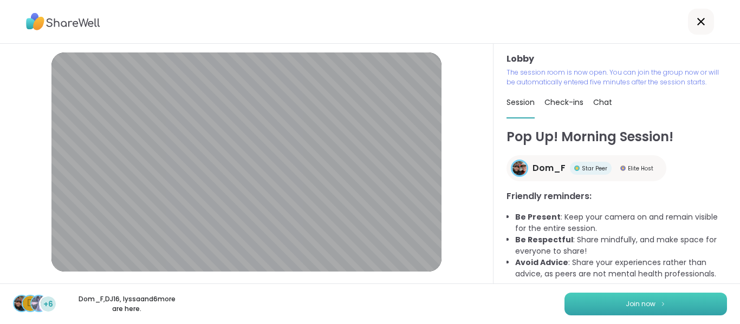
click at [664, 297] on button "Join now" at bounding box center [645, 304] width 162 height 23
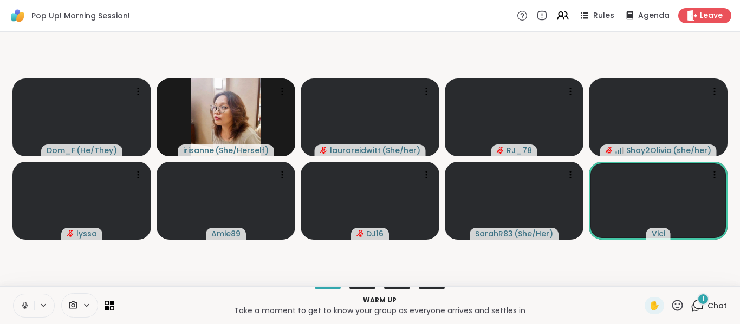
click at [24, 308] on icon at bounding box center [25, 306] width 10 height 10
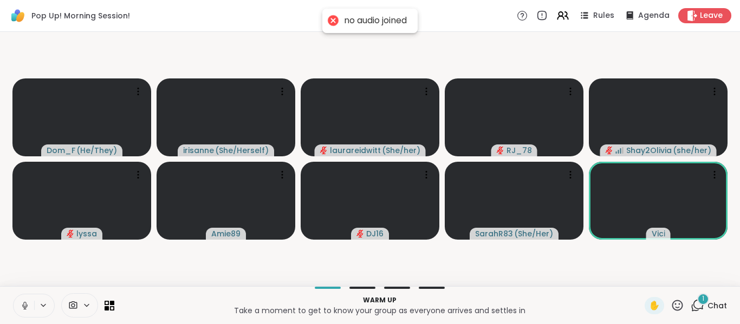
click at [24, 308] on icon at bounding box center [25, 306] width 10 height 10
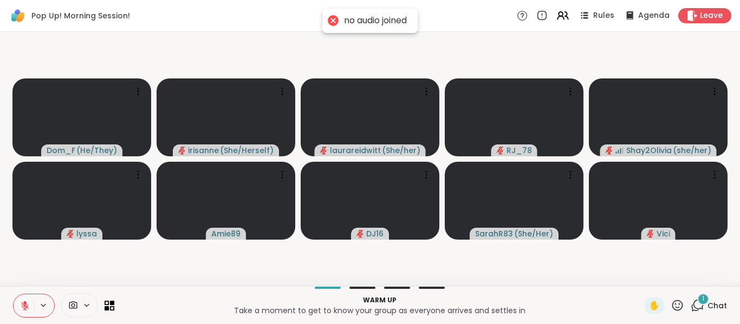
click at [24, 308] on icon at bounding box center [25, 306] width 8 height 8
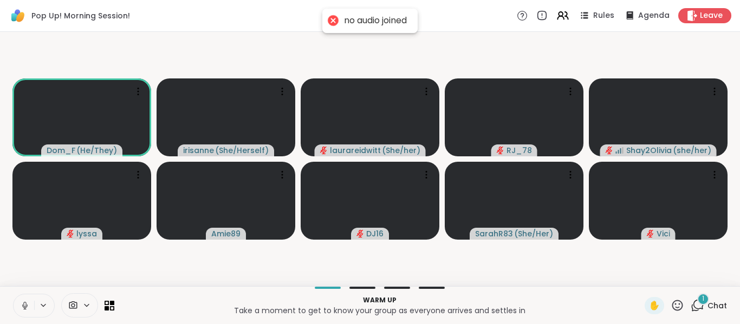
click at [24, 308] on icon at bounding box center [25, 306] width 10 height 10
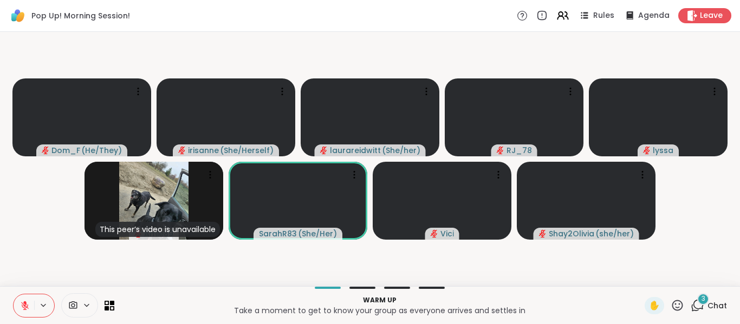
click at [22, 309] on icon at bounding box center [25, 306] width 10 height 10
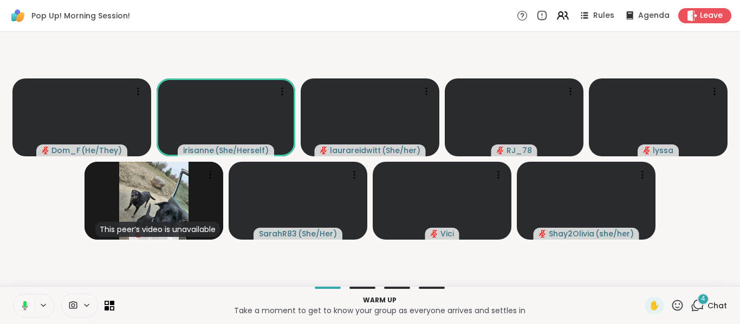
click at [22, 309] on icon at bounding box center [23, 306] width 10 height 10
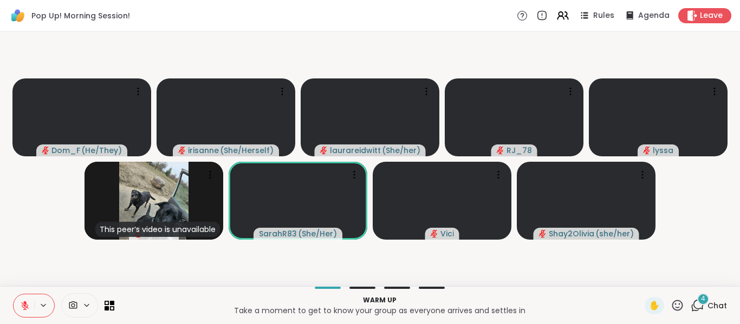
click at [26, 279] on video-player-container "Dom_F ( He/They ) irisanne ( She/Herself ) laurareidwitt ( She/her ) RJ_78 lyss…" at bounding box center [369, 159] width 727 height 246
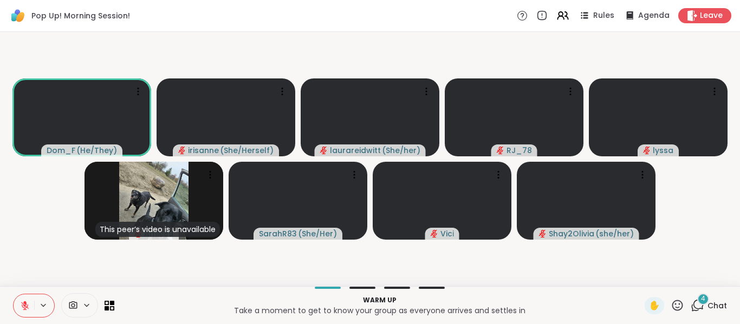
click at [62, 236] on video-player-container "Dom_F ( He/They ) irisanne ( She/Herself ) laurareidwitt ( She/her ) RJ_78 lyss…" at bounding box center [369, 159] width 727 height 246
click at [23, 305] on icon at bounding box center [25, 306] width 10 height 10
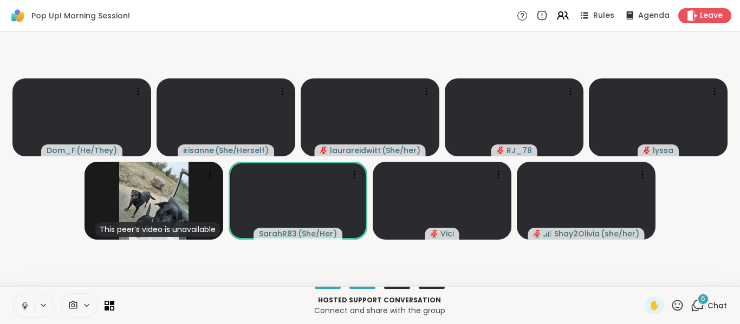
click at [29, 306] on icon at bounding box center [25, 306] width 10 height 10
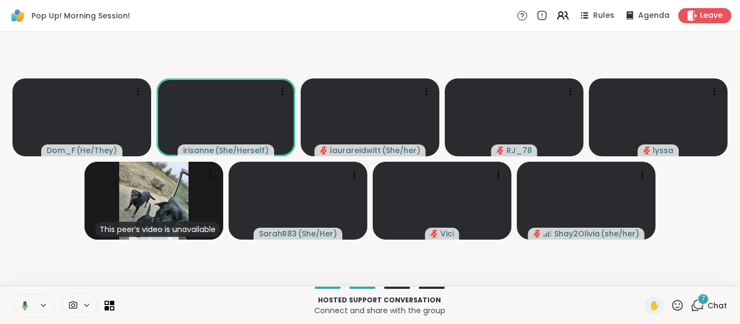
click at [29, 306] on button at bounding box center [23, 306] width 22 height 23
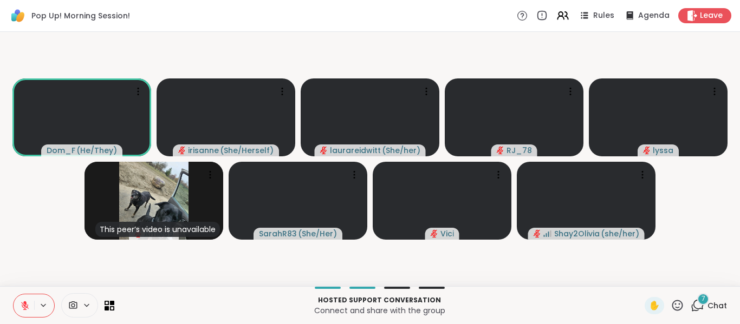
click at [43, 250] on video-player-container "Dom_F ( He/They ) irisanne ( She/Herself ) laurareidwitt ( She/her ) RJ_78 lyss…" at bounding box center [369, 159] width 727 height 246
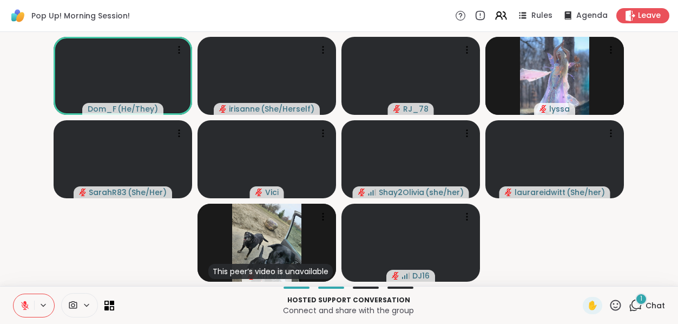
click at [90, 251] on video-player-container "Dom_F ( He/They ) irisanne ( She/Herself ) RJ_78 lyssa SarahR83 ( She/Her ) Vic…" at bounding box center [338, 158] width 665 height 245
click at [530, 214] on video-player-container "Dom_F ( He/They ) irisanne ( She/Herself ) RJ_78 lyssa SarahR83 ( She/Her ) Vic…" at bounding box center [338, 158] width 665 height 245
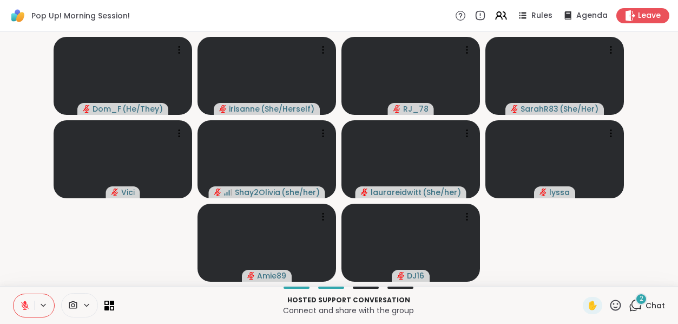
click at [32, 310] on button at bounding box center [24, 305] width 21 height 23
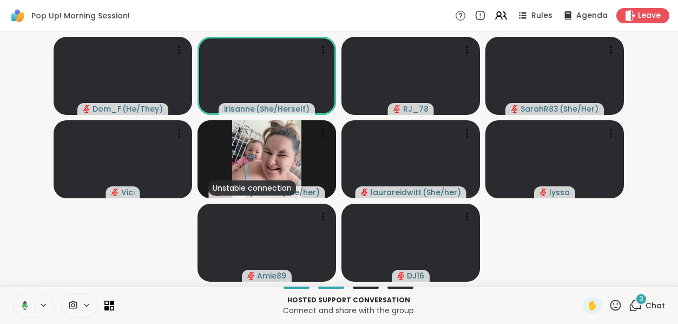
click at [32, 310] on button at bounding box center [23, 305] width 22 height 23
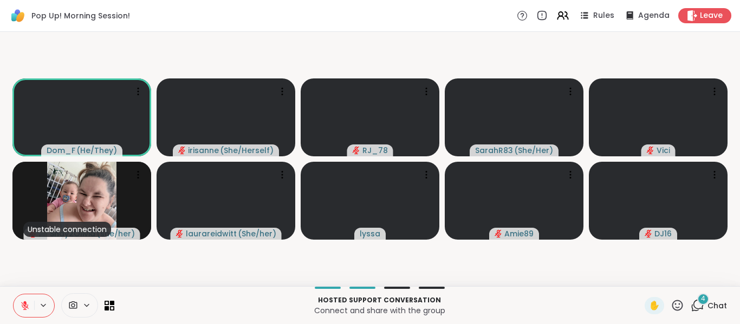
click at [20, 308] on icon at bounding box center [25, 306] width 10 height 10
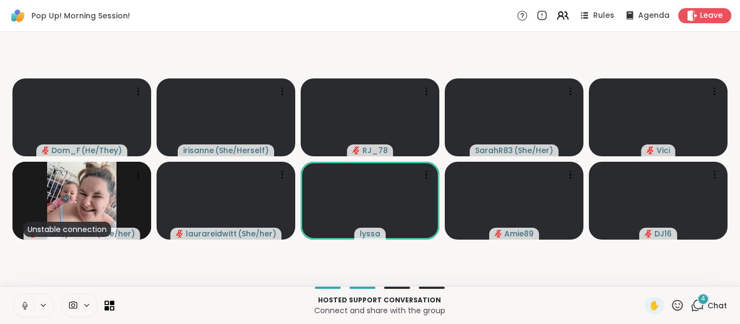
click at [20, 308] on icon at bounding box center [25, 306] width 10 height 10
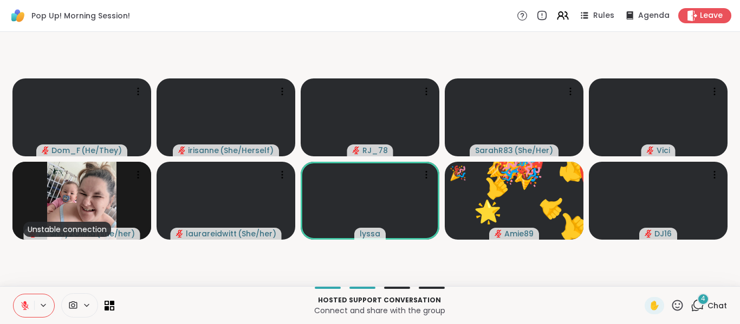
click at [20, 308] on icon at bounding box center [25, 306] width 10 height 10
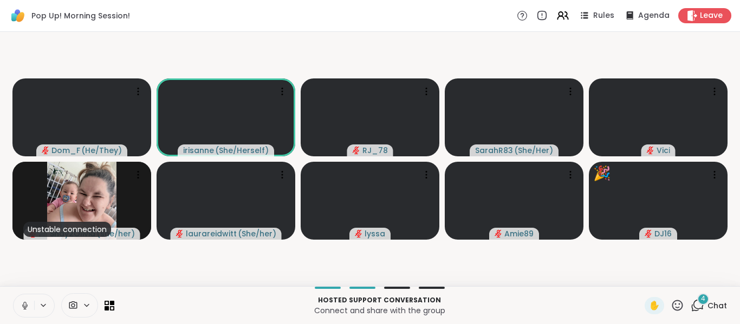
click at [22, 305] on icon at bounding box center [25, 306] width 10 height 10
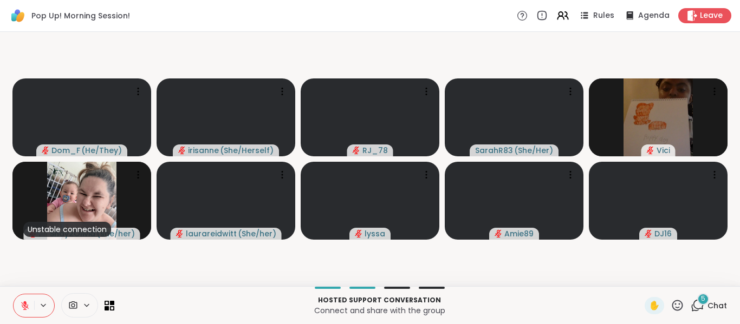
click at [22, 305] on icon at bounding box center [25, 306] width 8 height 8
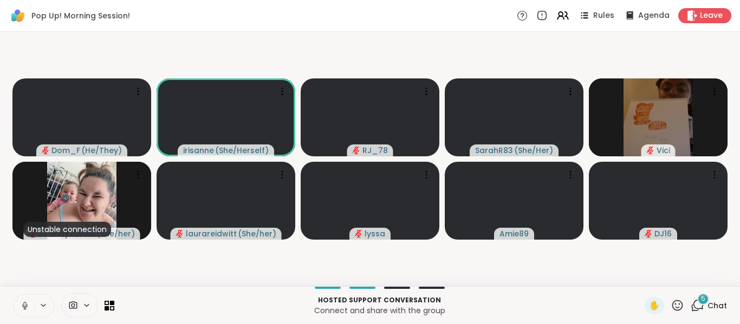
click at [22, 305] on icon at bounding box center [25, 306] width 10 height 10
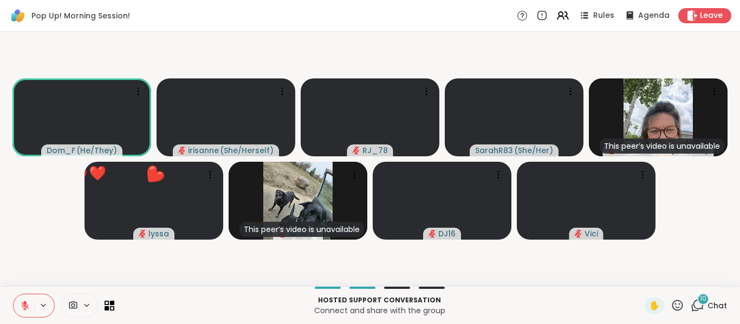
click at [22, 305] on icon at bounding box center [25, 306] width 8 height 8
click at [22, 305] on icon at bounding box center [25, 306] width 10 height 10
click at [22, 305] on icon at bounding box center [25, 306] width 8 height 8
click at [22, 305] on icon at bounding box center [23, 306] width 10 height 10
click at [670, 306] on icon at bounding box center [677, 306] width 14 height 14
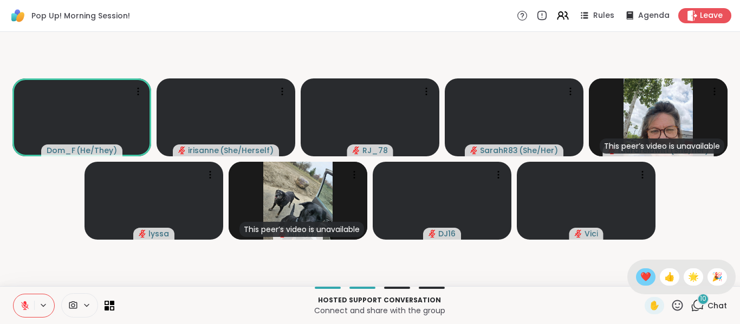
click at [640, 277] on span "❤️" at bounding box center [645, 277] width 11 height 13
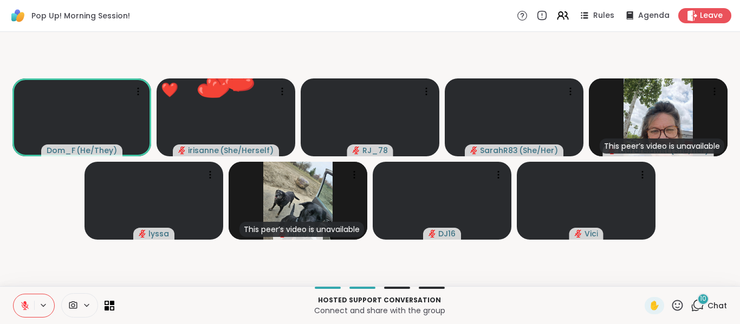
click at [697, 303] on div "10" at bounding box center [703, 299] width 12 height 12
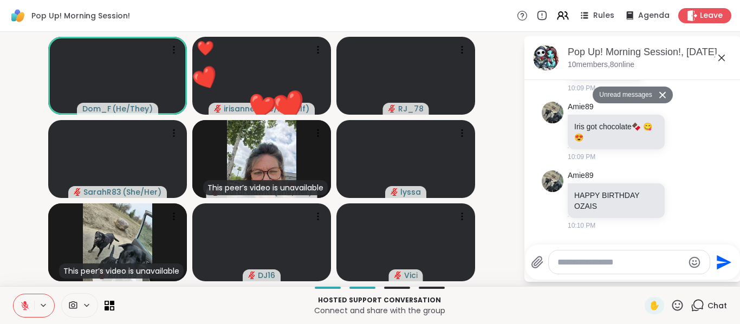
scroll to position [713, 0]
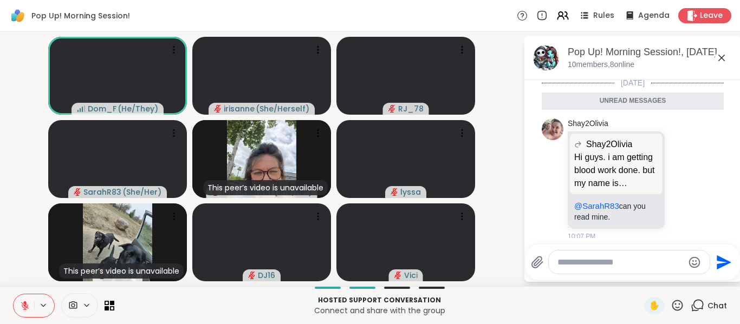
click at [721, 61] on icon at bounding box center [721, 57] width 13 height 13
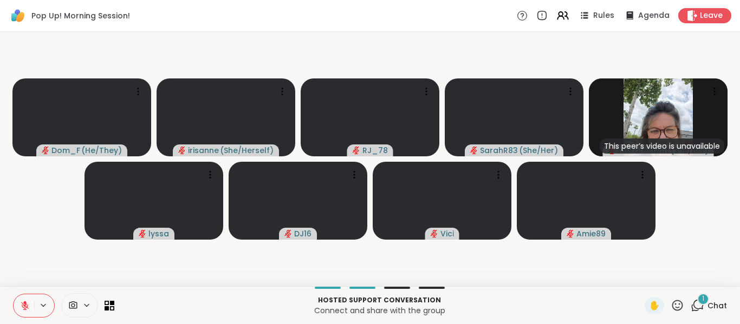
click at [29, 305] on icon at bounding box center [25, 306] width 10 height 10
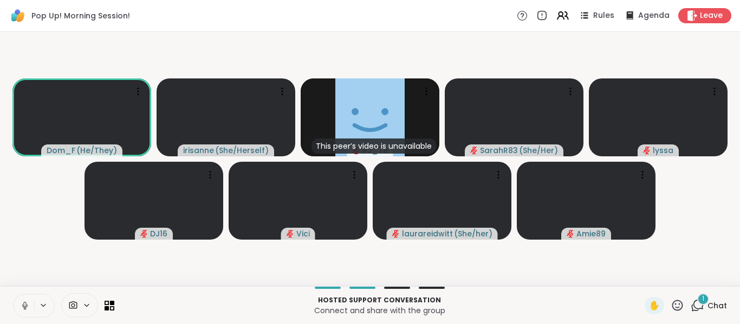
click at [19, 303] on button at bounding box center [24, 306] width 21 height 23
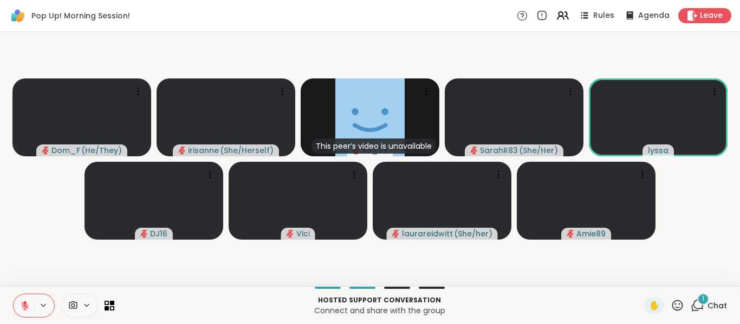
click at [673, 308] on icon at bounding box center [677, 306] width 14 height 14
click at [717, 279] on div "🎉" at bounding box center [716, 277] width 19 height 17
click at [698, 188] on video-player-container "Dom_F ( He/They ) irisanne ( She/Herself ) This peer’s video is unavailable RJ_…" at bounding box center [369, 159] width 727 height 246
click at [22, 309] on icon at bounding box center [25, 306] width 10 height 10
click at [22, 304] on icon at bounding box center [25, 306] width 10 height 10
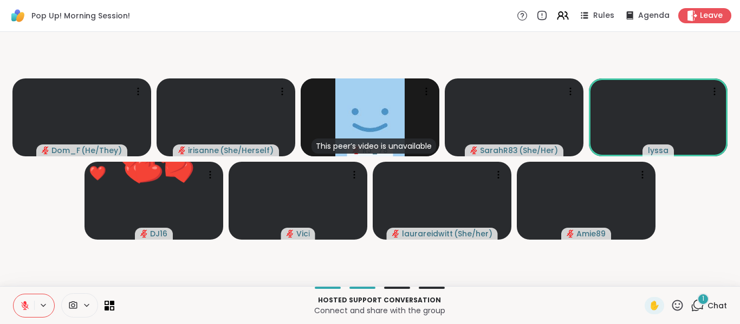
click at [22, 304] on icon at bounding box center [25, 306] width 10 height 10
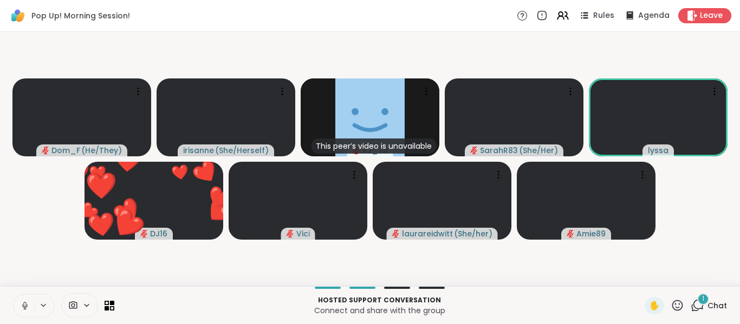
click at [22, 304] on icon at bounding box center [25, 306] width 10 height 10
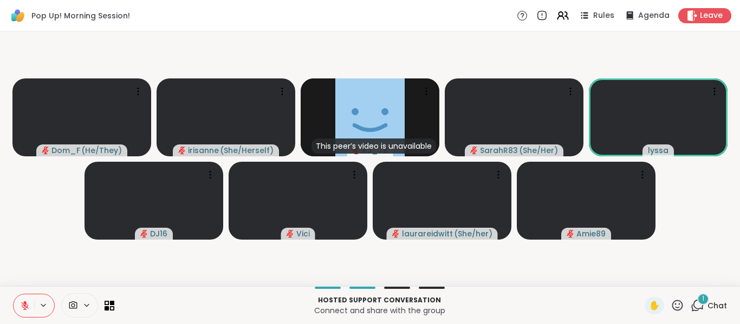
click at [22, 304] on icon at bounding box center [25, 306] width 10 height 10
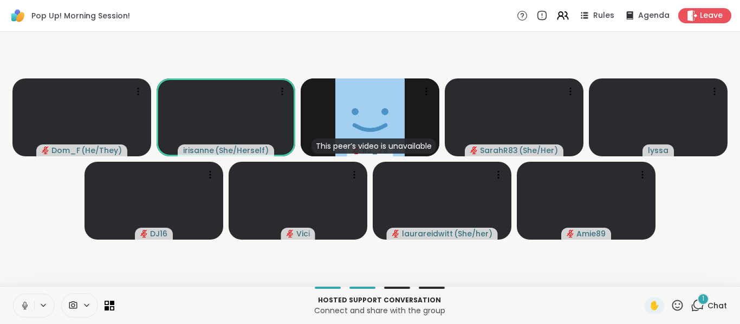
click at [22, 304] on icon at bounding box center [25, 306] width 10 height 10
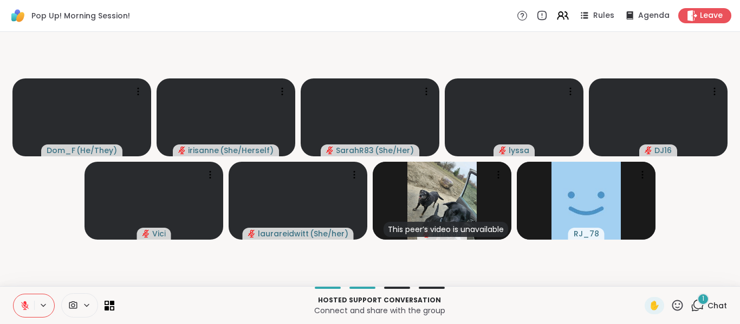
click at [22, 304] on icon at bounding box center [25, 306] width 10 height 10
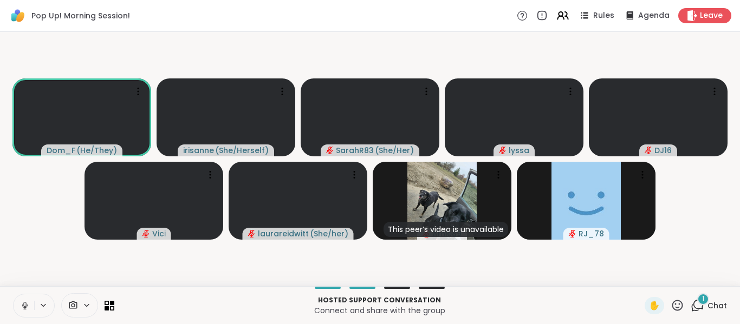
click at [22, 304] on icon at bounding box center [25, 306] width 10 height 10
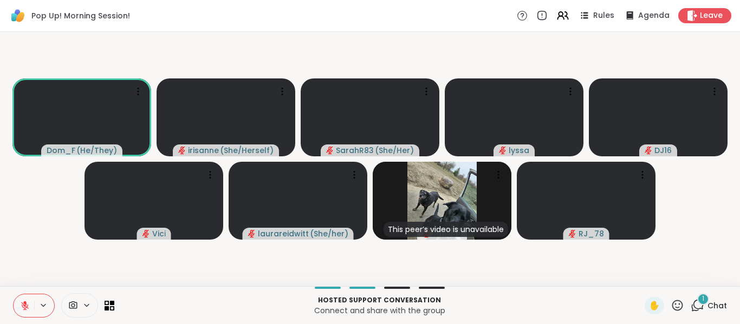
click at [34, 259] on video-player-container "Dom_F ( He/They ) irisanne ( She/Herself ) SarahR83 ( She/Her ) lyssa DJ16 Vici…" at bounding box center [369, 159] width 727 height 246
click at [697, 300] on div "1" at bounding box center [703, 299] width 12 height 12
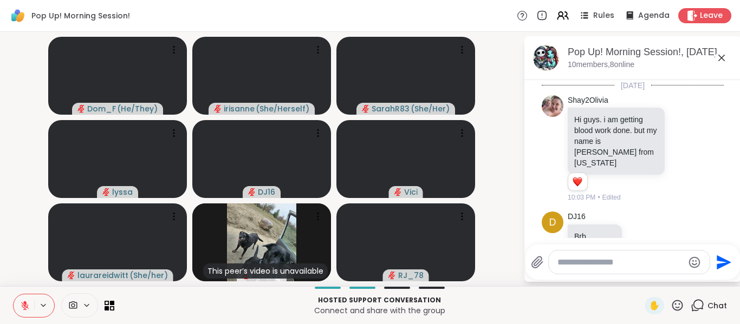
scroll to position [1437, 0]
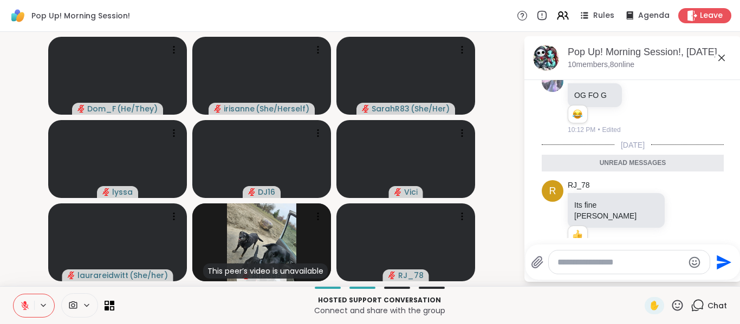
click at [583, 264] on textarea "Type your message" at bounding box center [620, 262] width 126 height 11
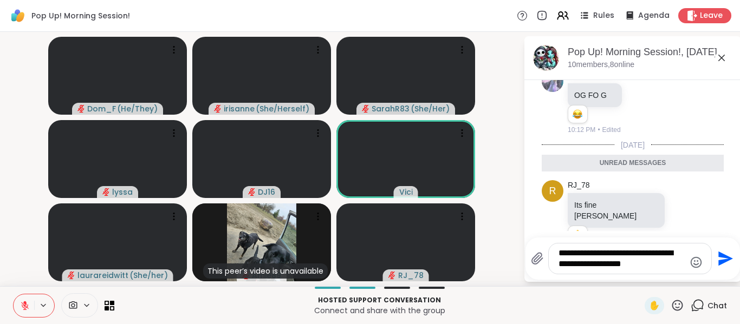
type textarea "**********"
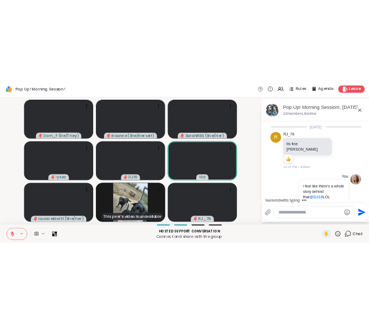
scroll to position [1506, 0]
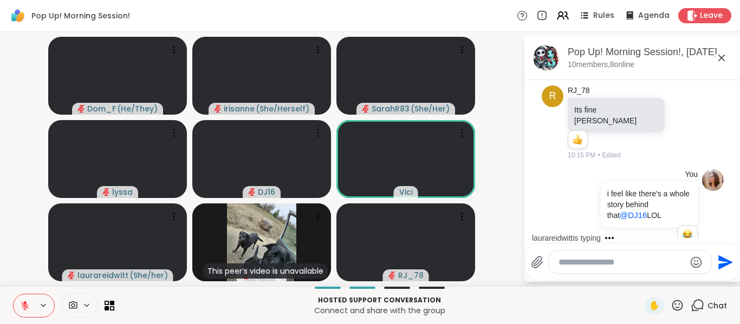
click at [726, 56] on icon at bounding box center [721, 57] width 13 height 13
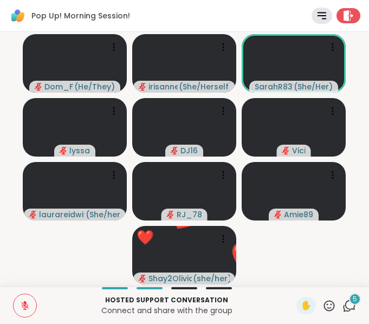
click at [345, 301] on icon at bounding box center [350, 304] width 10 height 10
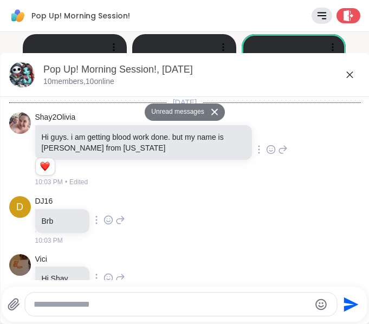
scroll to position [1708, 0]
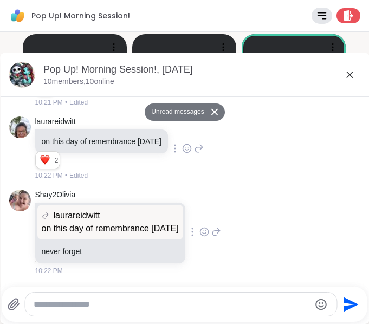
click at [207, 305] on textarea "Type your message" at bounding box center [172, 304] width 276 height 11
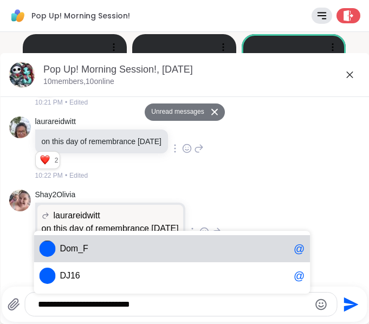
type textarea "**********"
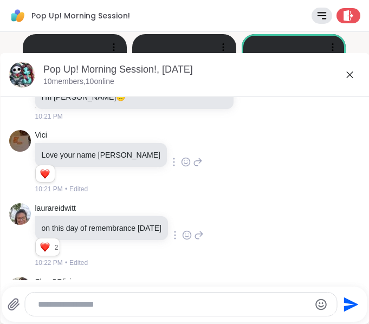
scroll to position [1572, 0]
click at [180, 167] on icon at bounding box center [185, 161] width 10 height 11
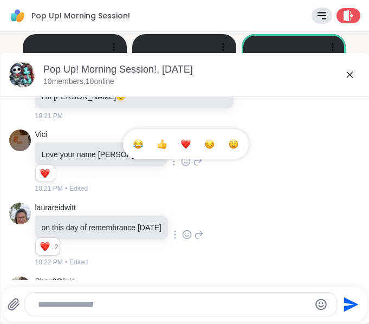
click at [174, 155] on button "Select Reaction: Heart" at bounding box center [185, 144] width 22 height 22
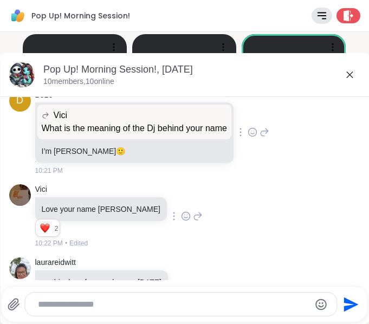
scroll to position [1516, 0]
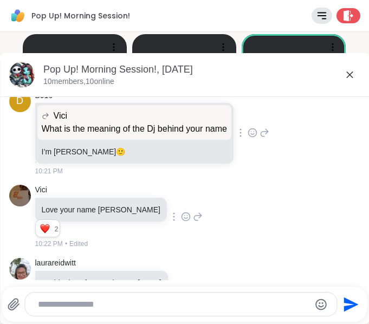
click at [254, 138] on icon at bounding box center [252, 132] width 10 height 11
click at [246, 126] on button "Select Reaction: Heart" at bounding box center [252, 115] width 22 height 22
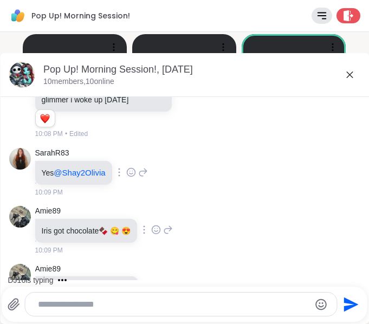
scroll to position [769, 0]
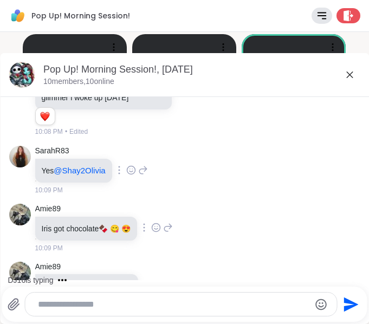
click at [161, 231] on icon at bounding box center [156, 227] width 10 height 11
click at [118, 209] on button "Select Reaction: Joy" at bounding box center [108, 210] width 22 height 22
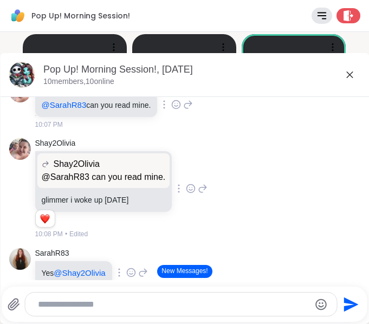
scroll to position [666, 0]
click at [191, 195] on div "Shay2Olivia Shay2Olivia @SarahR83 can you read mine. @SarahR83 can you read min…" at bounding box center [121, 188] width 173 height 101
click at [195, 189] on icon at bounding box center [191, 188] width 10 height 11
click at [201, 174] on button "Select Reaction: Heart" at bounding box center [191, 171] width 22 height 22
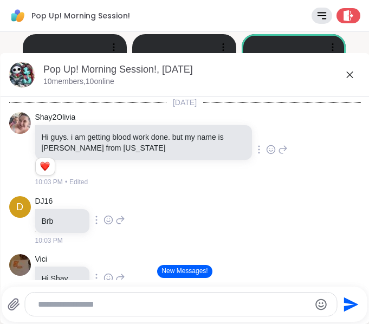
scroll to position [1, 0]
click at [339, 67] on div "Pop Up! Morning Session!, Sep 11" at bounding box center [201, 70] width 317 height 14
click at [343, 70] on icon at bounding box center [349, 74] width 13 height 13
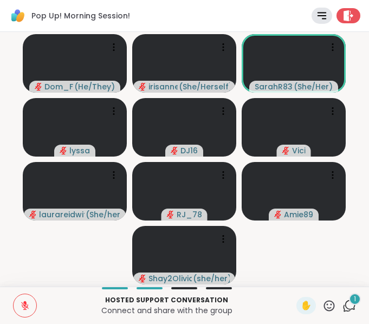
click at [342, 299] on icon at bounding box center [349, 306] width 14 height 14
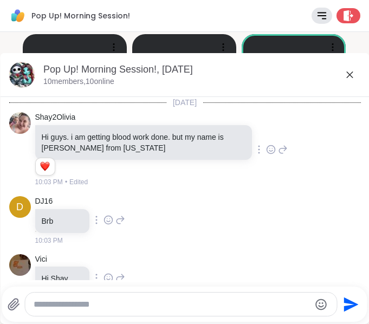
scroll to position [1869, 0]
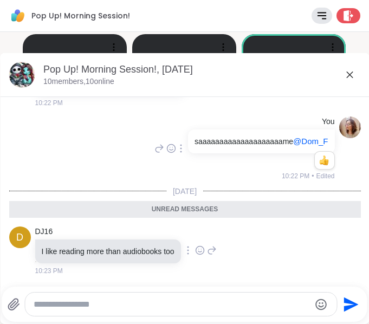
drag, startPoint x: 190, startPoint y: 293, endPoint x: 175, endPoint y: 314, distance: 25.7
click at [175, 314] on div at bounding box center [180, 303] width 311 height 23
click at [186, 302] on textarea "Type your message" at bounding box center [172, 304] width 276 height 11
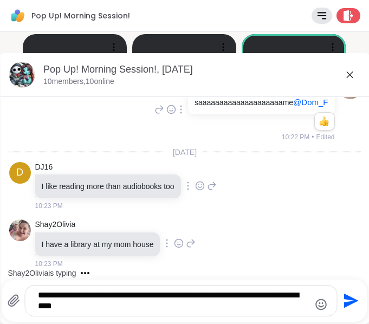
scroll to position [1908, 0]
type textarea "**********"
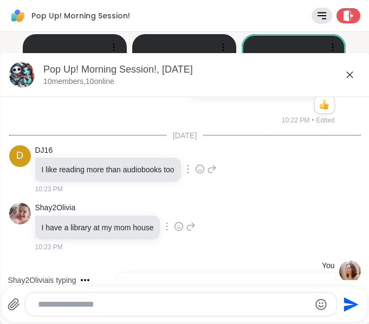
scroll to position [1980, 0]
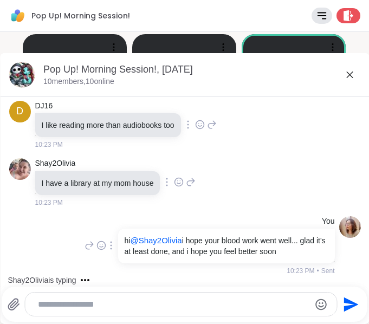
click at [184, 175] on div at bounding box center [179, 181] width 10 height 13
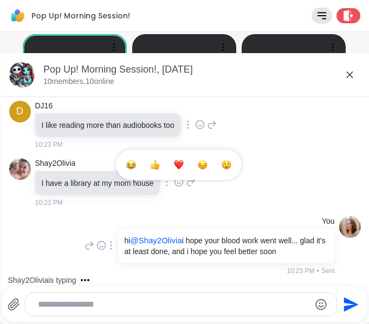
click at [182, 157] on button "Select Reaction: Heart" at bounding box center [179, 165] width 22 height 22
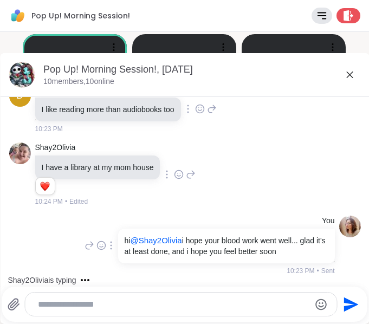
click at [195, 181] on icon at bounding box center [191, 174] width 10 height 13
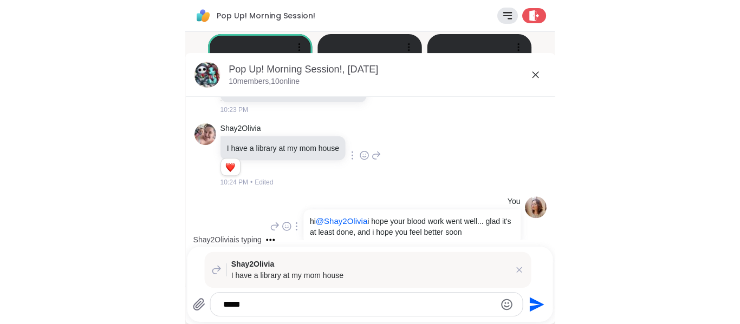
scroll to position [2094, 0]
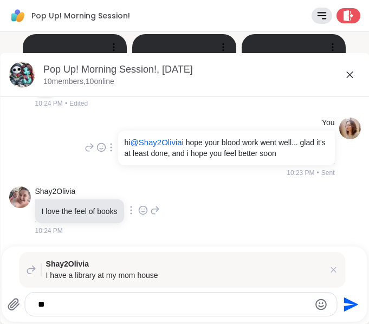
type textarea "**"
click at [344, 77] on icon at bounding box center [349, 74] width 13 height 13
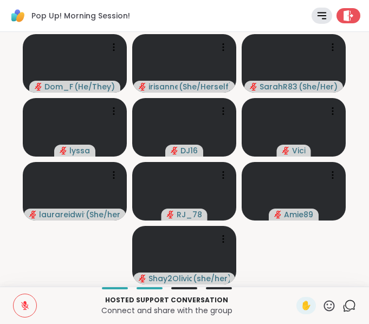
click at [29, 307] on icon at bounding box center [25, 305] width 10 height 10
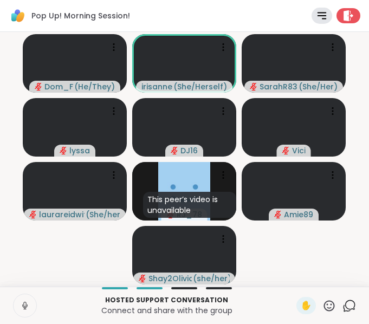
click at [30, 292] on div "Hosted support conversation Connect and share with the group ✋ Chat" at bounding box center [184, 304] width 369 height 37
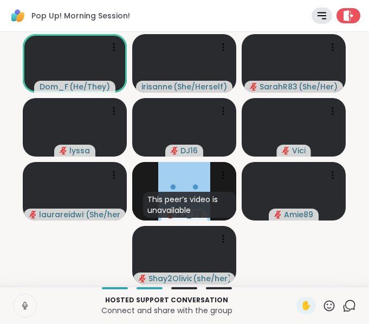
click at [21, 308] on icon at bounding box center [25, 305] width 10 height 10
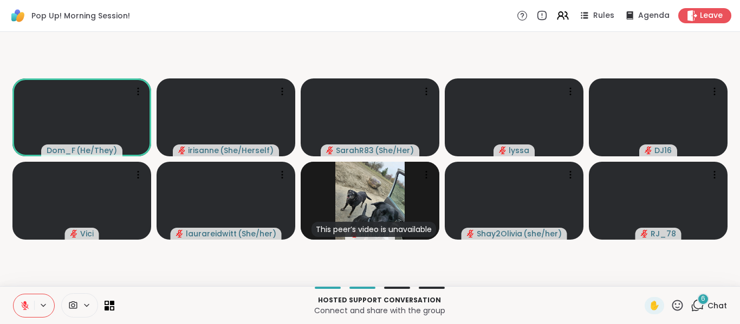
click at [670, 302] on icon at bounding box center [677, 306] width 14 height 14
click at [640, 274] on span "❤️" at bounding box center [645, 277] width 11 height 13
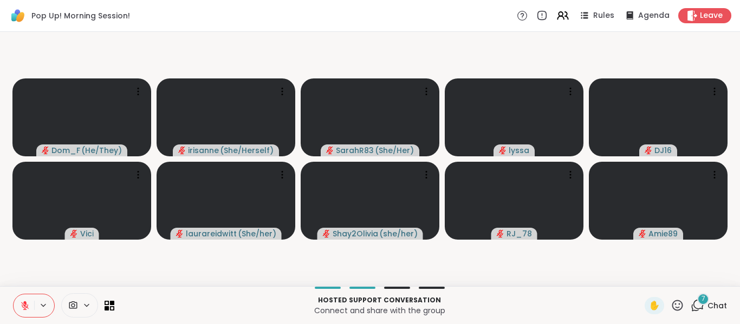
click at [27, 298] on button at bounding box center [24, 306] width 21 height 23
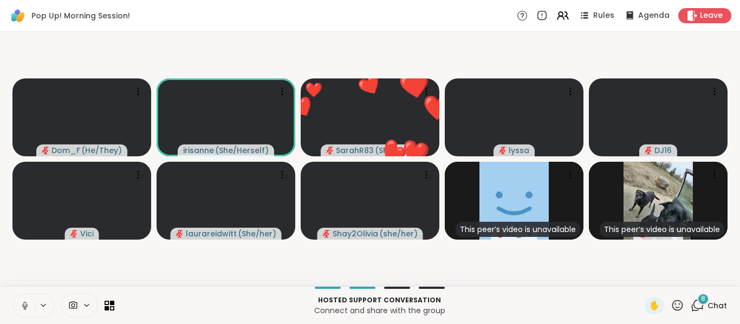
click at [27, 298] on button at bounding box center [24, 306] width 21 height 23
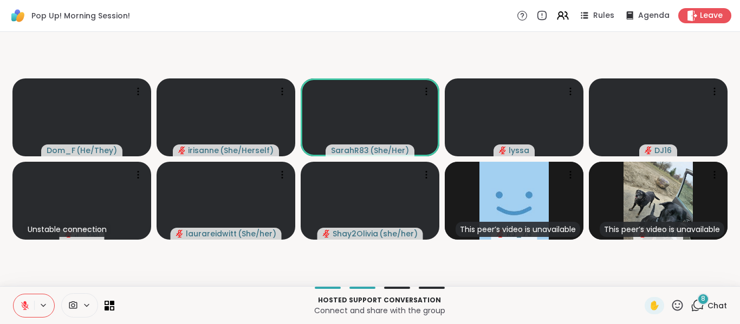
click at [27, 298] on button at bounding box center [24, 306] width 21 height 23
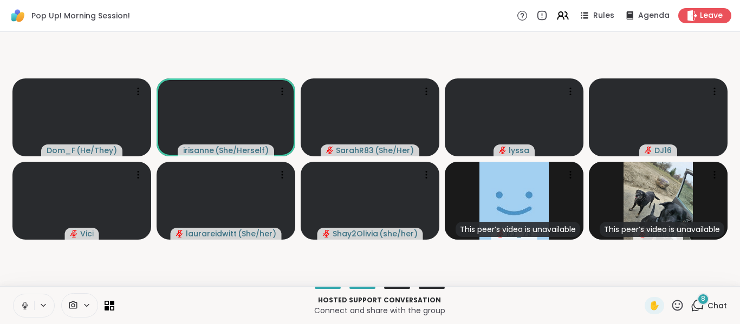
click at [27, 298] on button at bounding box center [24, 306] width 21 height 23
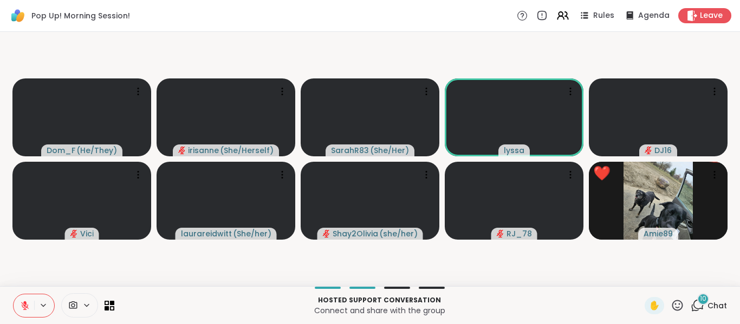
click at [413, 22] on div "Pop Up! Morning Session! Rules Agenda Leave" at bounding box center [370, 16] width 740 height 32
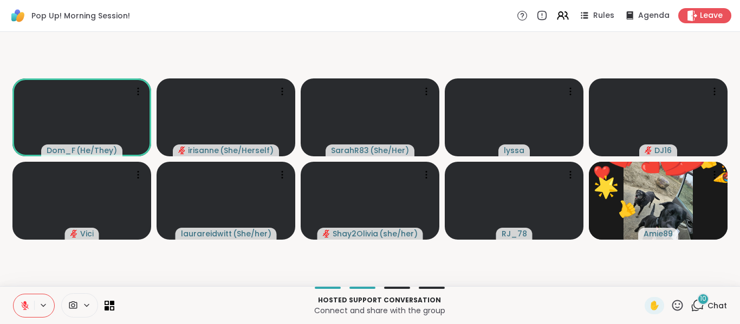
drag, startPoint x: 11, startPoint y: 312, endPoint x: 19, endPoint y: 309, distance: 8.7
click at [19, 309] on div "Hosted support conversation Connect and share with the group ✋ 10 Chat" at bounding box center [370, 305] width 740 height 38
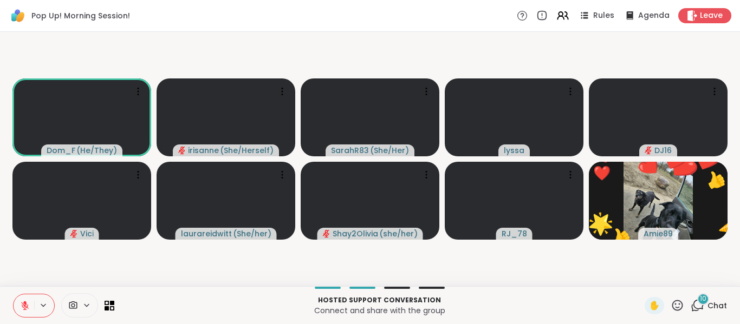
click at [19, 309] on button at bounding box center [24, 306] width 21 height 23
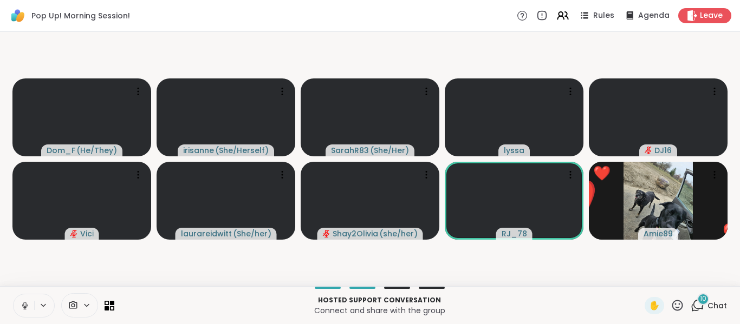
click at [19, 309] on button at bounding box center [24, 306] width 21 height 23
click at [19, 304] on button at bounding box center [24, 306] width 21 height 23
click at [56, 252] on video-player-container "Dom_F ( He/They ) irisanne ( She/Herself ) SarahR83 ( She/Her ) lyssa ❤️ DJ16 V…" at bounding box center [369, 159] width 727 height 246
click at [138, 253] on video-player-container "Dom_F ( He/They ) irisanne ( She/Herself ) SarahR83 ( She/Her ) lyssa DJ16 Vici…" at bounding box center [369, 159] width 727 height 246
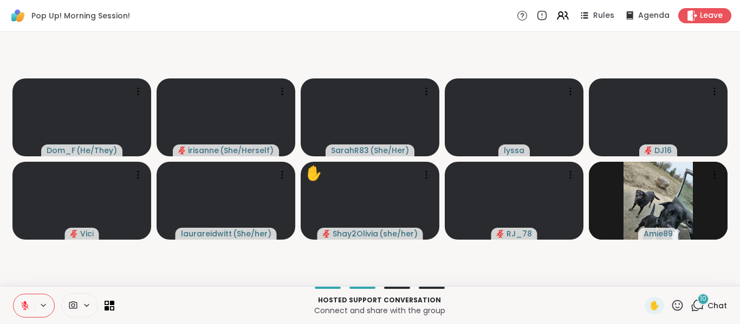
click at [29, 302] on icon at bounding box center [25, 306] width 10 height 10
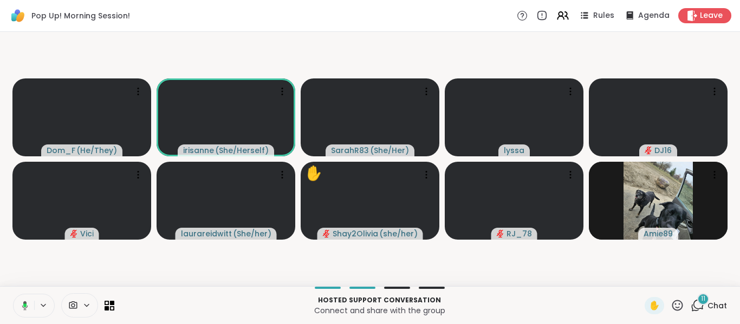
click at [29, 302] on button at bounding box center [23, 306] width 22 height 23
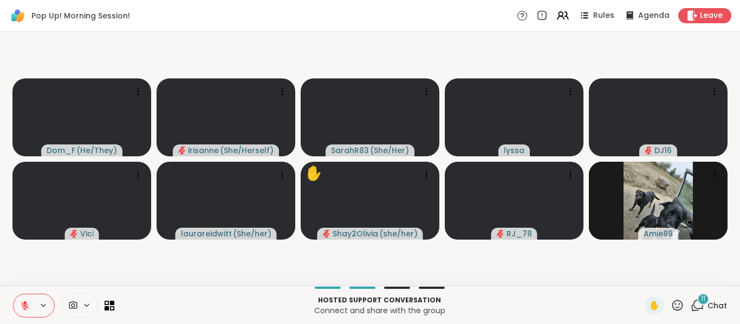
click at [29, 302] on icon at bounding box center [25, 306] width 10 height 10
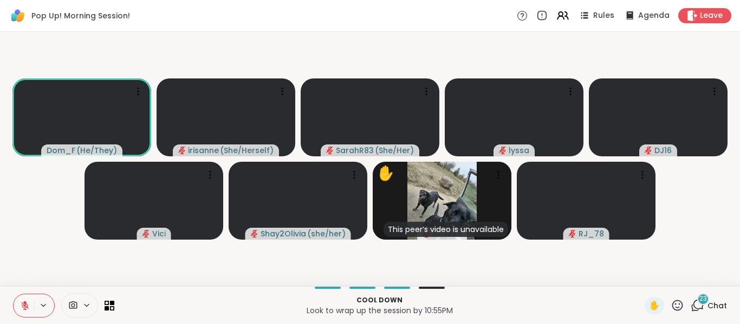
click at [16, 301] on button at bounding box center [24, 306] width 21 height 23
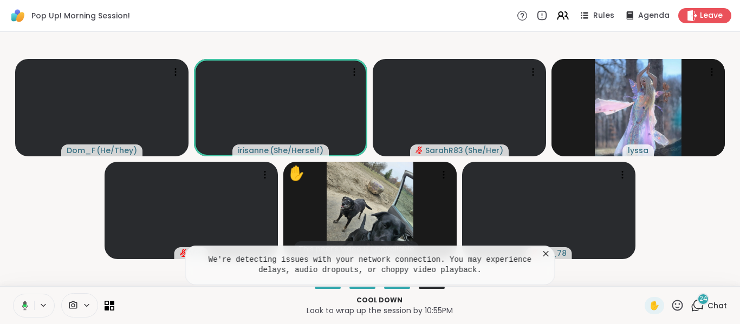
click at [16, 301] on button at bounding box center [23, 306] width 22 height 23
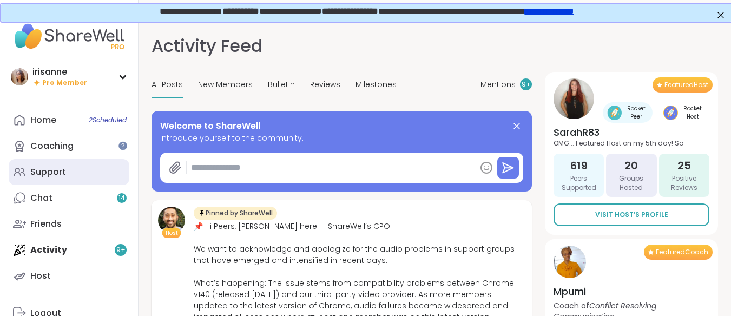
click at [32, 179] on link "Support" at bounding box center [69, 172] width 121 height 26
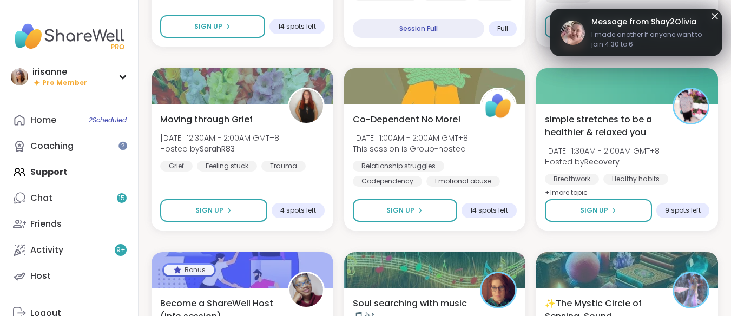
scroll to position [658, 0]
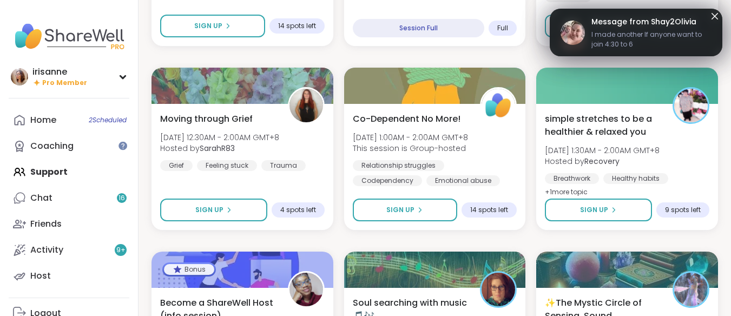
click at [709, 16] on icon at bounding box center [715, 16] width 13 height 13
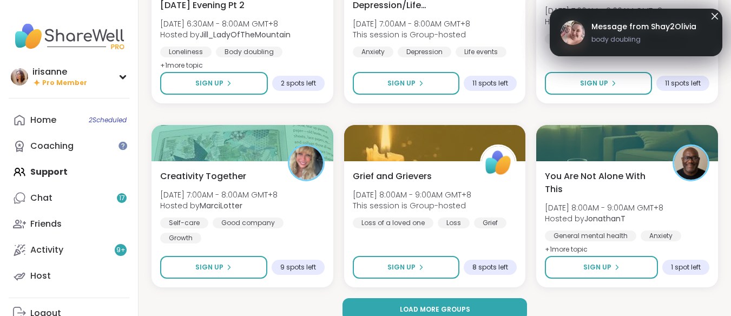
scroll to position [2089, 0]
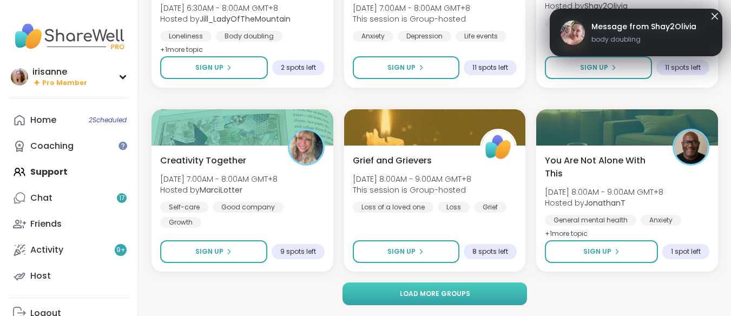
click at [388, 287] on button "Load more groups" at bounding box center [435, 294] width 185 height 23
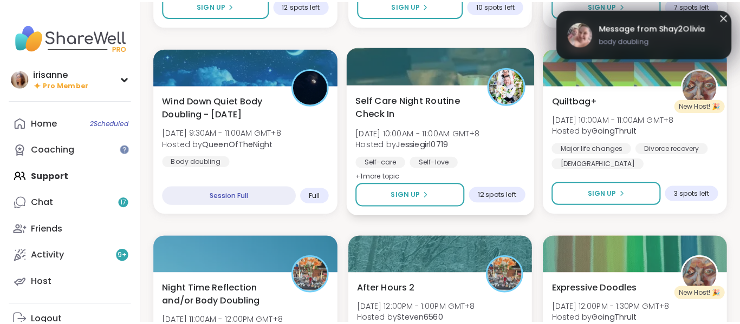
scroll to position [2521, 0]
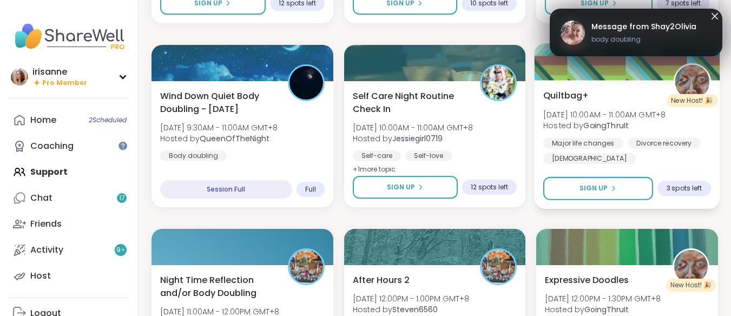
click at [629, 102] on div "Quiltbag+ [DATE] 10:00AM - 11:00AM GMT+8 Hosted by GoingThruIt Major life chang…" at bounding box center [628, 126] width 168 height 75
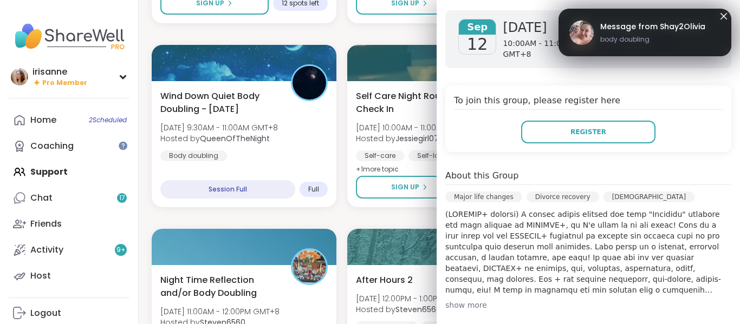
scroll to position [148, 0]
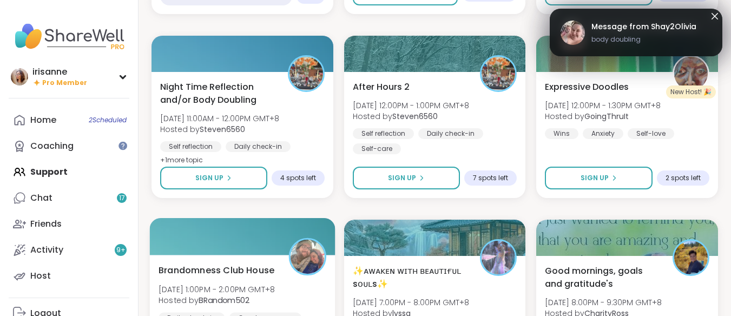
scroll to position [2714, 0]
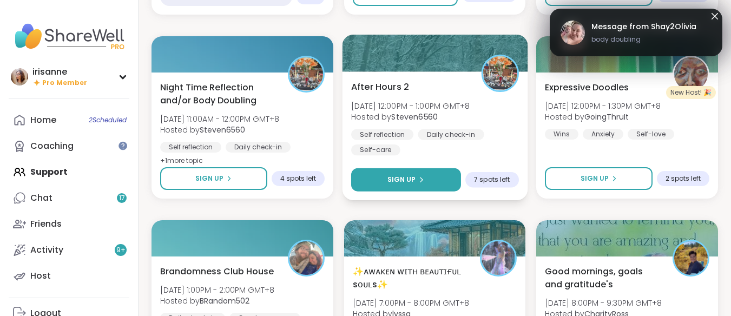
click at [435, 186] on button "Sign Up" at bounding box center [406, 179] width 110 height 23
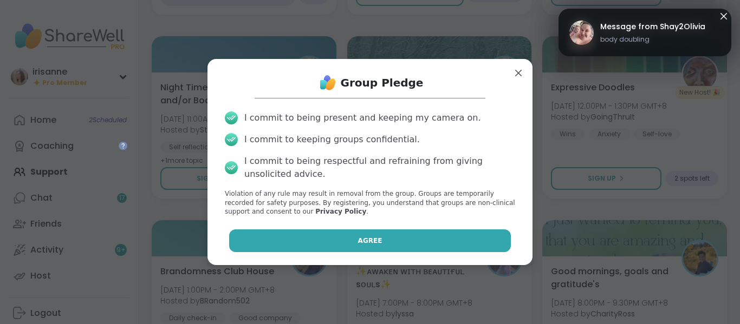
click at [389, 232] on button "Agree" at bounding box center [370, 241] width 282 height 23
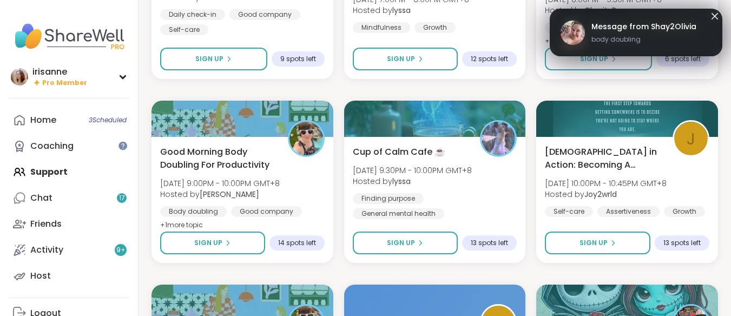
scroll to position [3018, 0]
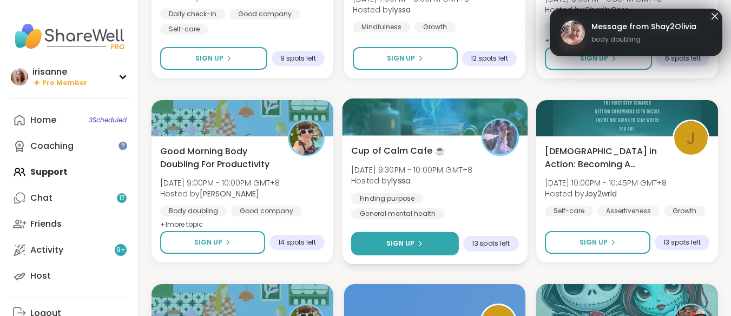
click at [364, 250] on button "Sign Up" at bounding box center [405, 243] width 108 height 23
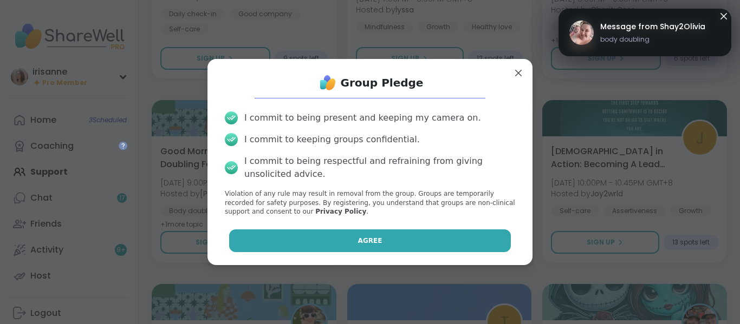
click at [389, 243] on button "Agree" at bounding box center [370, 241] width 282 height 23
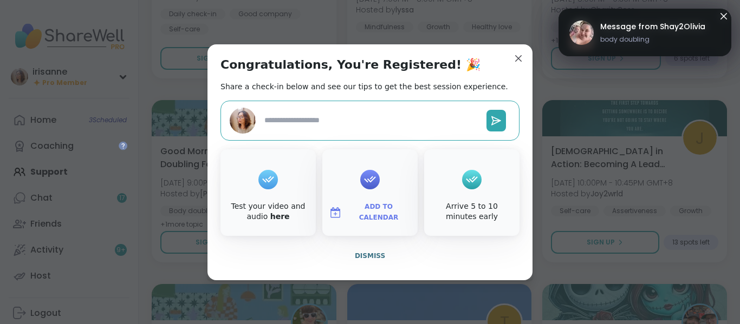
click at [356, 274] on div "Congratulations, You're Registered! 🎉 Share a check-in below and see our tips t…" at bounding box center [369, 162] width 325 height 236
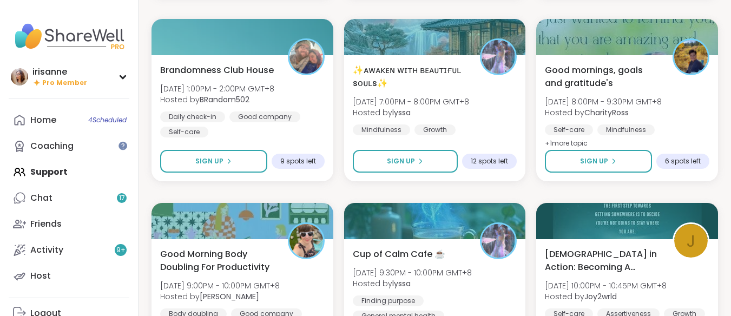
scroll to position [2915, 0]
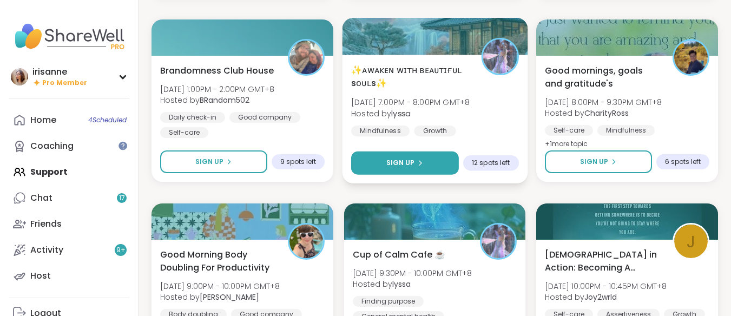
click at [444, 156] on button "Sign Up" at bounding box center [405, 163] width 108 height 23
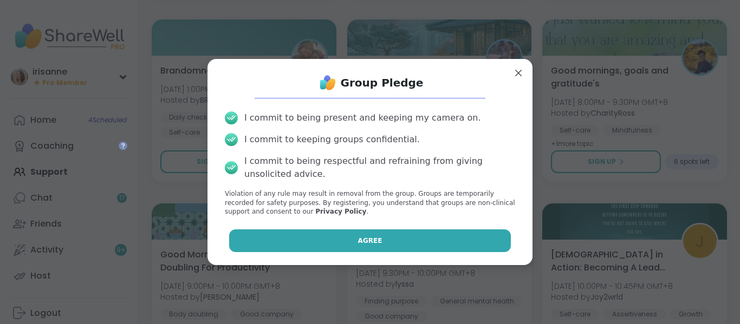
click at [467, 239] on button "Agree" at bounding box center [370, 241] width 282 height 23
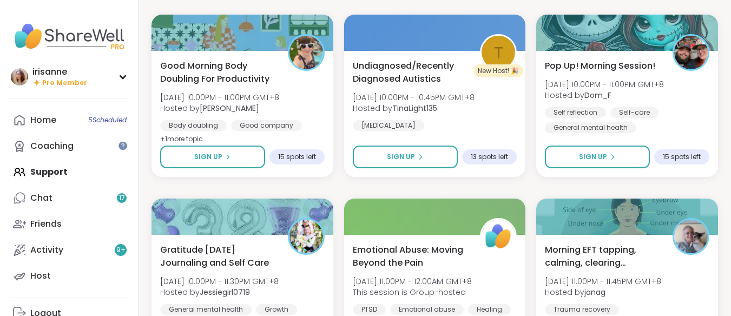
scroll to position [3349, 0]
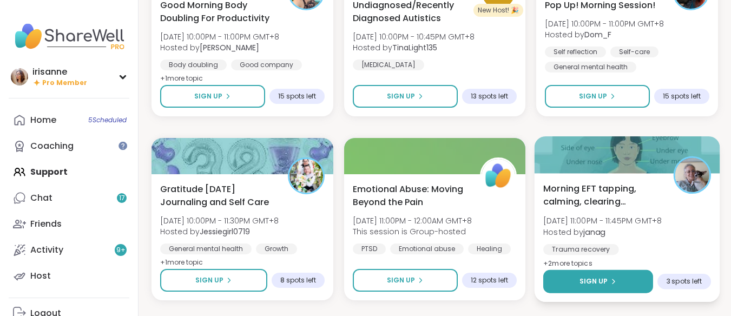
click at [639, 281] on button "Sign Up" at bounding box center [599, 281] width 110 height 23
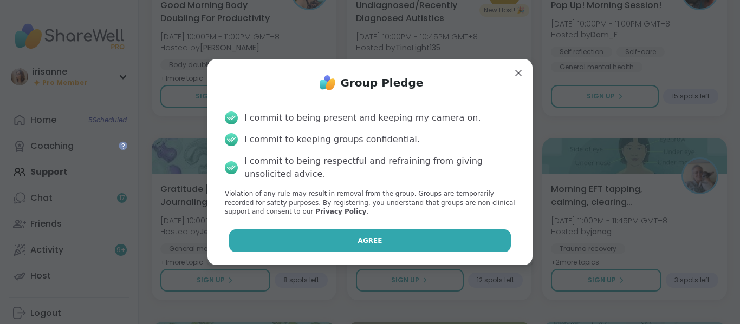
click at [457, 237] on button "Agree" at bounding box center [370, 241] width 282 height 23
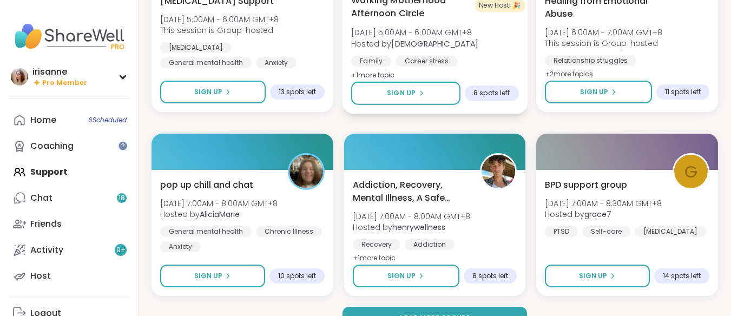
scroll to position [4298, 0]
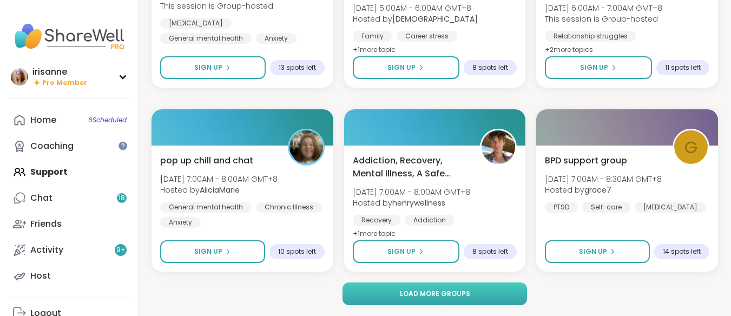
click at [443, 291] on span "Load more groups" at bounding box center [435, 294] width 70 height 10
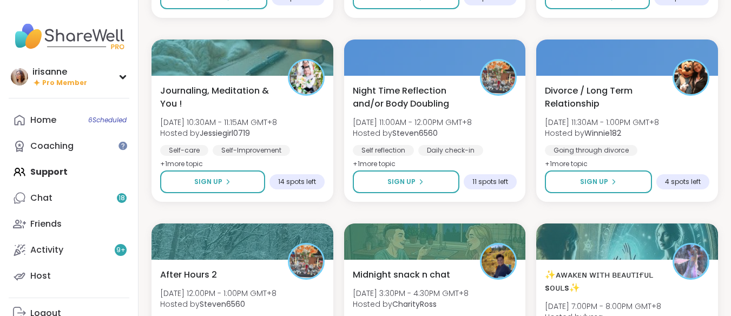
scroll to position [4924, 0]
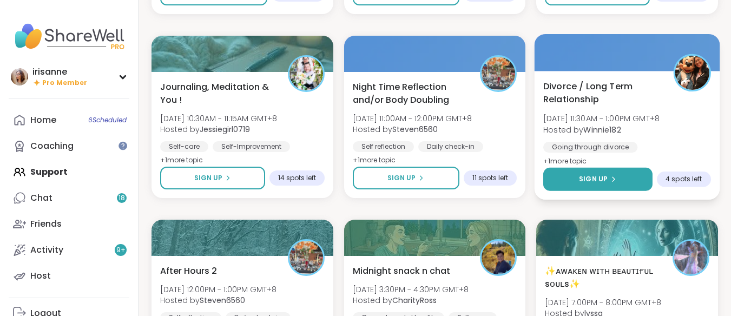
click at [571, 182] on button "Sign Up" at bounding box center [598, 179] width 109 height 23
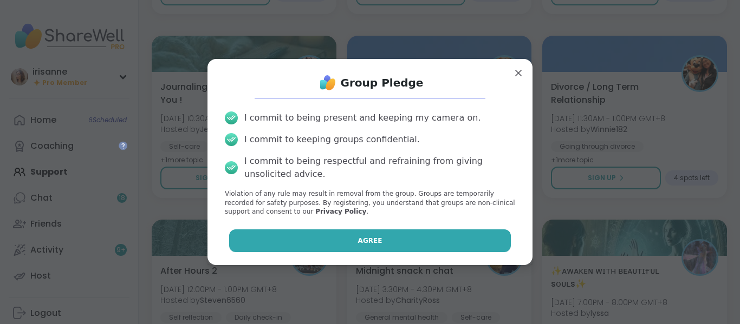
click at [403, 239] on button "Agree" at bounding box center [370, 241] width 282 height 23
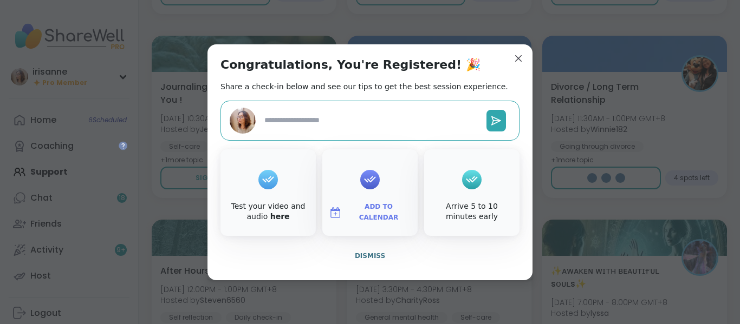
type textarea "*"
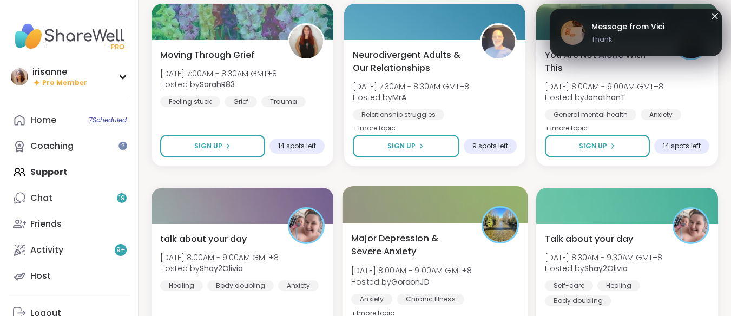
scroll to position [6507, 0]
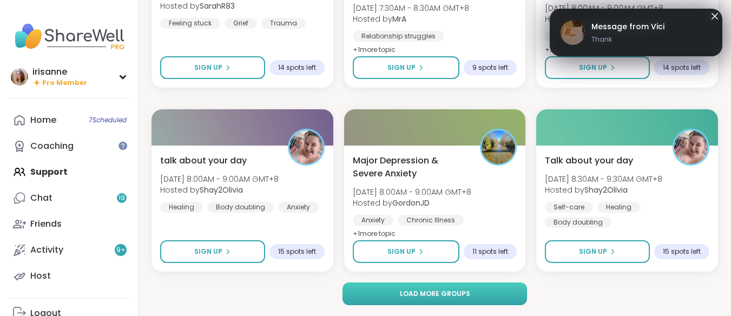
click at [470, 292] on button "Load more groups" at bounding box center [435, 294] width 185 height 23
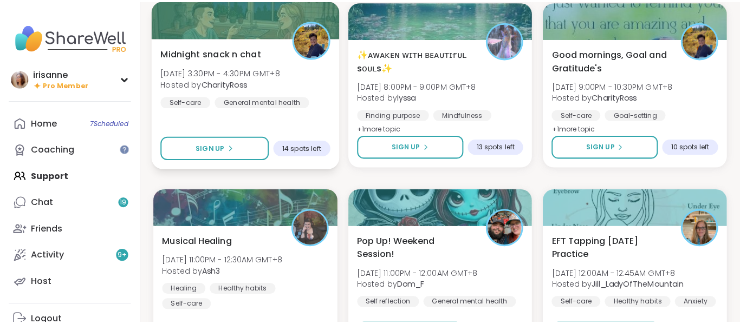
scroll to position [7033, 0]
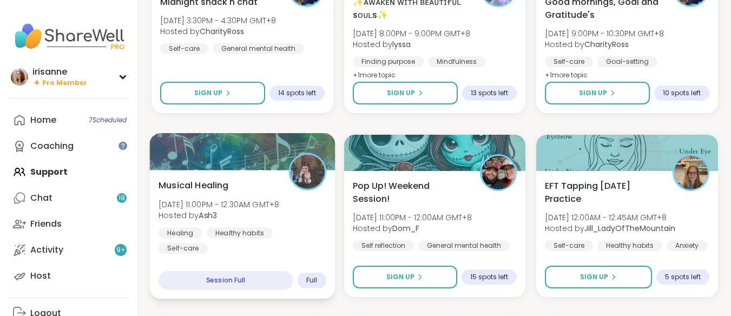
click at [208, 232] on div "Healthy habits" at bounding box center [240, 232] width 66 height 11
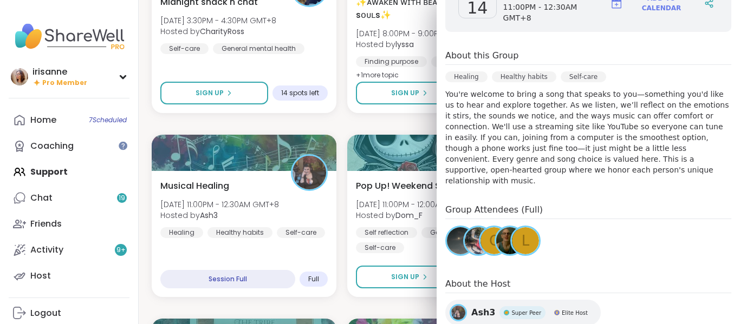
scroll to position [181, 0]
